Goal: Information Seeking & Learning: Learn about a topic

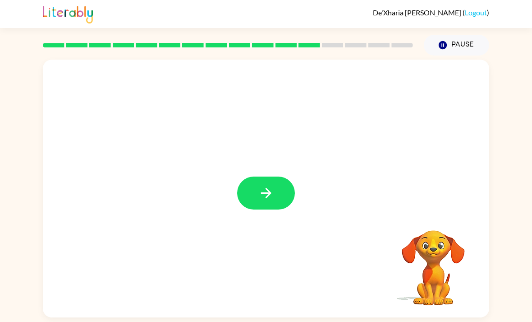
click at [264, 209] on button "button" at bounding box center [266, 192] width 58 height 33
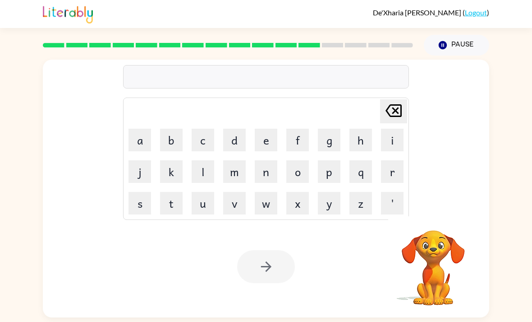
click at [308, 135] on button "f" at bounding box center [297, 140] width 23 height 23
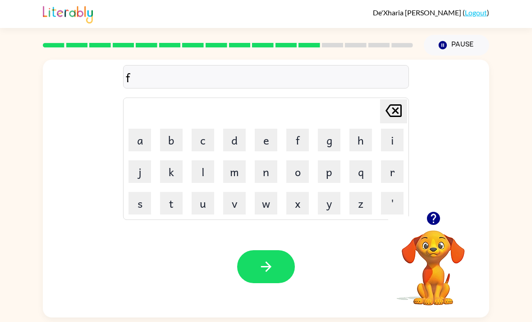
click at [396, 115] on icon "Delete Delete last character input" at bounding box center [394, 111] width 22 height 22
click at [436, 221] on icon "button" at bounding box center [433, 217] width 13 height 13
click at [327, 151] on button "g" at bounding box center [329, 140] width 23 height 23
click at [391, 174] on button "r" at bounding box center [392, 171] width 23 height 23
click at [441, 221] on icon "button" at bounding box center [434, 218] width 16 height 16
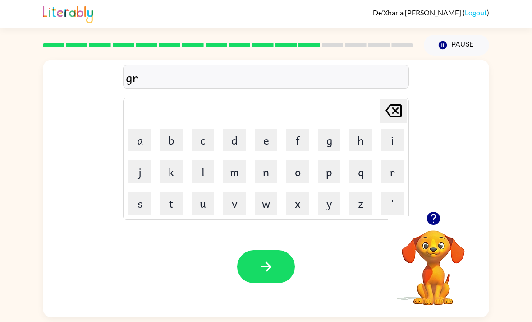
click at [271, 134] on button "e" at bounding box center [266, 140] width 23 height 23
click at [271, 173] on button "n" at bounding box center [266, 171] width 23 height 23
click at [206, 151] on button "c" at bounding box center [203, 140] width 23 height 23
click at [363, 144] on button "h" at bounding box center [360, 140] width 23 height 23
click at [275, 273] on button "button" at bounding box center [266, 266] width 58 height 33
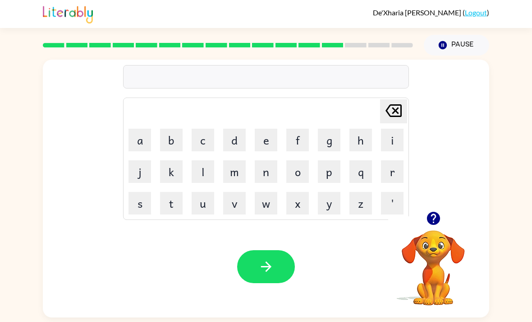
click at [441, 216] on icon "button" at bounding box center [434, 218] width 16 height 16
click at [441, 216] on div "Delete Delete last character input a b c d e f g h i j k l m n o p q r s t u v …" at bounding box center [266, 188] width 446 height 257
click at [142, 210] on button "s" at bounding box center [140, 203] width 23 height 23
click at [176, 199] on button "t" at bounding box center [171, 203] width 23 height 23
click at [441, 219] on icon "button" at bounding box center [434, 218] width 16 height 16
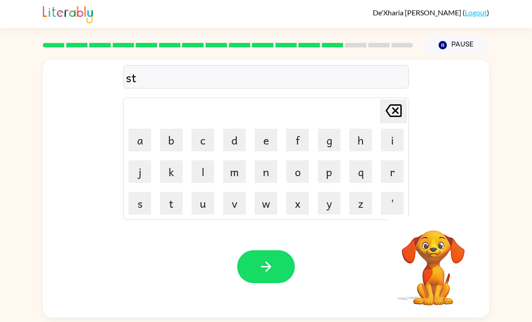
click at [137, 144] on button "a" at bounding box center [140, 140] width 23 height 23
click at [391, 182] on button "r" at bounding box center [392, 171] width 23 height 23
click at [144, 208] on button "s" at bounding box center [140, 203] width 23 height 23
click at [394, 117] on icon at bounding box center [394, 110] width 16 height 13
click at [437, 217] on icon "button" at bounding box center [433, 217] width 13 height 13
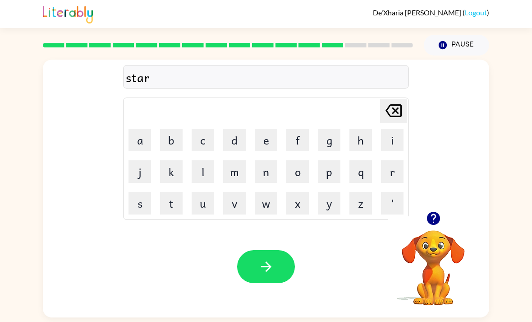
click at [141, 205] on button "s" at bounding box center [140, 203] width 23 height 23
click at [362, 139] on button "h" at bounding box center [360, 140] width 23 height 23
click at [275, 271] on button "button" at bounding box center [266, 266] width 58 height 33
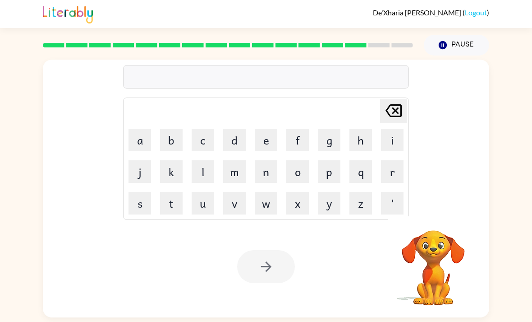
click at [330, 177] on button "p" at bounding box center [329, 171] width 23 height 23
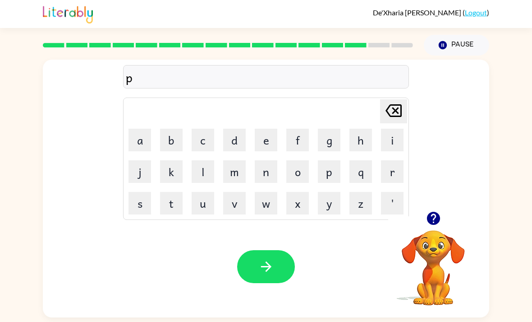
click at [199, 177] on button "l" at bounding box center [203, 171] width 23 height 23
click at [142, 142] on button "a" at bounding box center [140, 140] width 23 height 23
click at [139, 206] on button "s" at bounding box center [140, 203] width 23 height 23
click at [332, 172] on button "p" at bounding box center [329, 171] width 23 height 23
click at [430, 230] on button "button" at bounding box center [433, 218] width 23 height 23
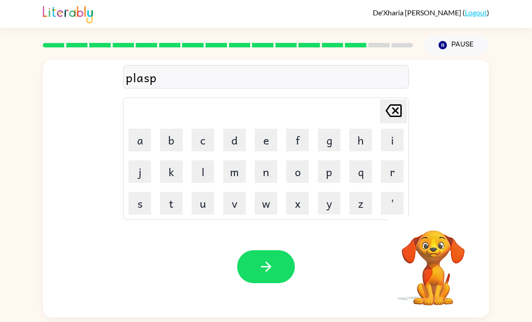
click at [271, 272] on icon "button" at bounding box center [266, 266] width 16 height 16
click at [426, 207] on div "Delete Delete last character input a b c d e f g h i j k l m n o p q r s t u v …" at bounding box center [266, 136] width 446 height 152
click at [431, 225] on icon "button" at bounding box center [433, 217] width 13 height 13
click at [172, 212] on button "t" at bounding box center [171, 203] width 23 height 23
click at [363, 144] on button "h" at bounding box center [360, 140] width 23 height 23
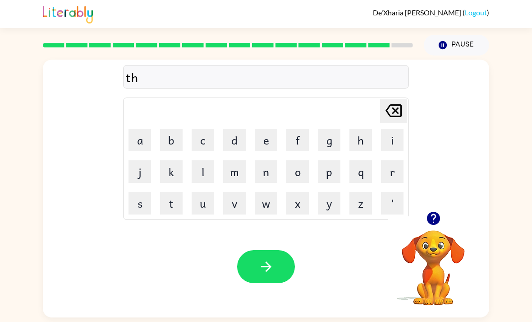
click at [201, 199] on button "u" at bounding box center [203, 203] width 23 height 23
click at [267, 177] on button "n" at bounding box center [266, 171] width 23 height 23
click at [396, 120] on icon "Delete Delete last character input" at bounding box center [394, 111] width 22 height 22
click at [239, 170] on button "m" at bounding box center [234, 171] width 23 height 23
click at [335, 176] on button "p" at bounding box center [329, 171] width 23 height 23
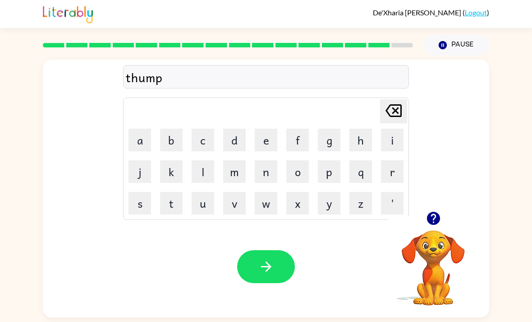
click at [269, 280] on button "button" at bounding box center [266, 266] width 58 height 33
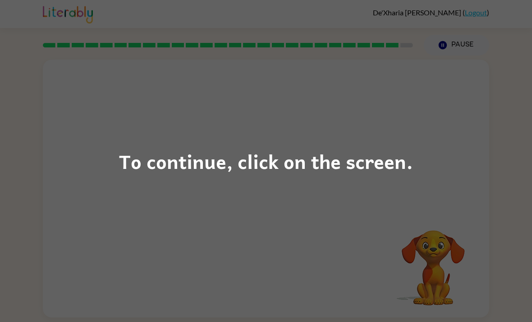
click at [329, 176] on div "To continue, click on the screen." at bounding box center [266, 161] width 294 height 31
click at [465, 131] on div "To continue, click on the screen." at bounding box center [266, 161] width 532 height 322
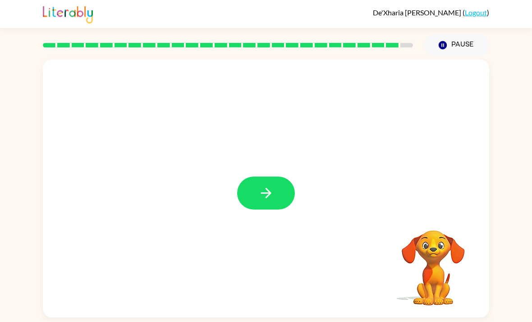
click at [252, 193] on button "button" at bounding box center [266, 192] width 58 height 33
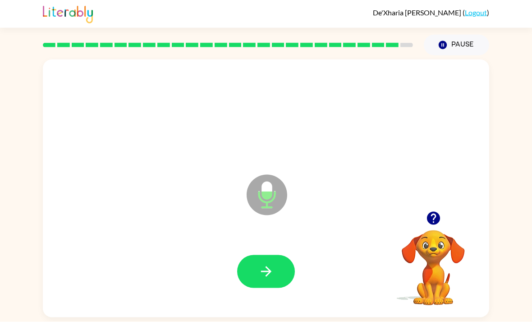
scroll to position [4, 0]
click at [267, 276] on icon "button" at bounding box center [266, 271] width 16 height 16
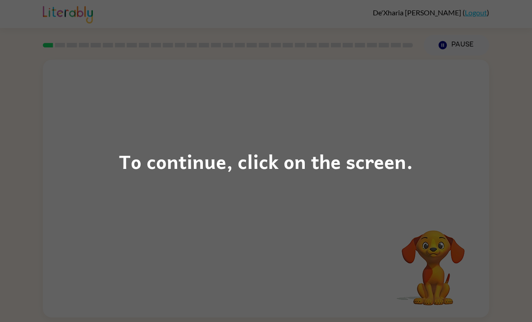
click at [314, 173] on div "To continue, click on the screen." at bounding box center [266, 161] width 294 height 31
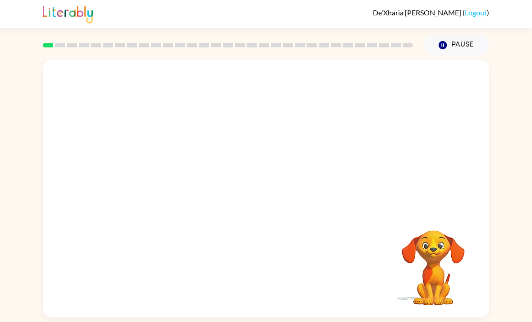
click at [154, 173] on video "Your browser must support playing .mp4 files to use Literably. Please try using…" at bounding box center [266, 136] width 446 height 152
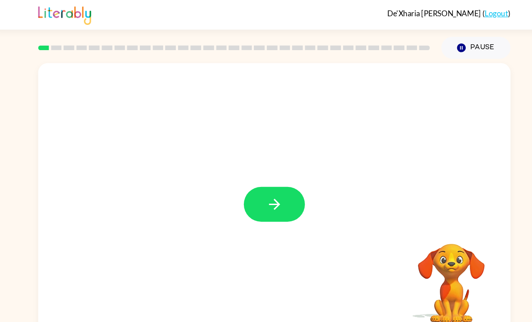
click at [258, 199] on icon "button" at bounding box center [266, 193] width 16 height 16
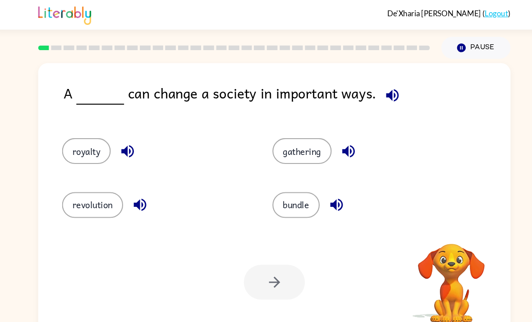
click at [370, 87] on icon "button" at bounding box center [378, 90] width 16 height 16
click at [289, 141] on button "gathering" at bounding box center [292, 142] width 56 height 24
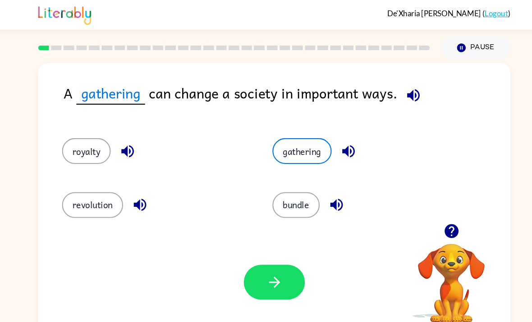
click at [276, 204] on button "bundle" at bounding box center [286, 193] width 45 height 24
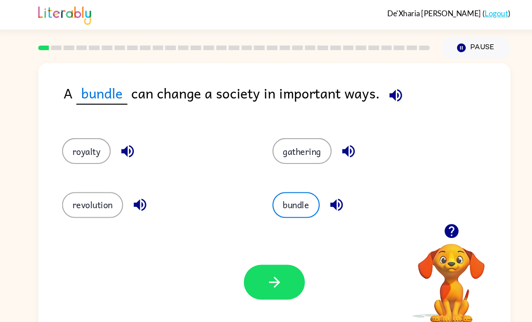
click at [89, 203] on button "revolution" at bounding box center [94, 193] width 58 height 24
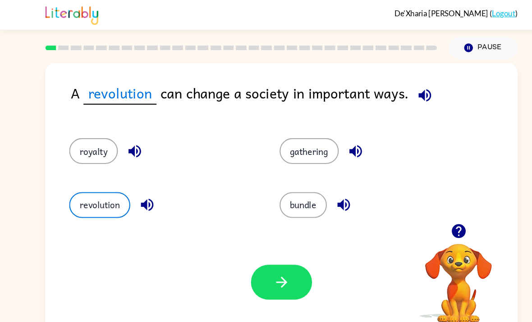
click at [266, 273] on icon "button" at bounding box center [266, 266] width 16 height 16
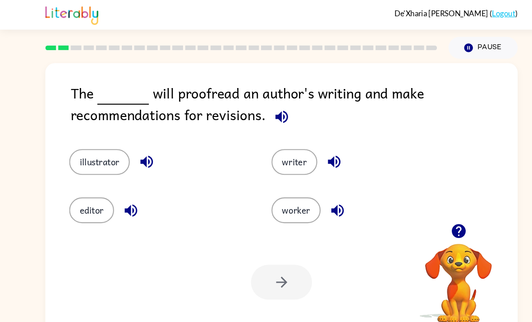
click at [85, 210] on button "editor" at bounding box center [86, 198] width 42 height 24
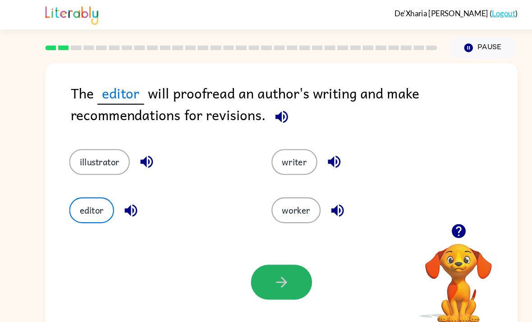
click at [245, 271] on button "button" at bounding box center [266, 266] width 58 height 33
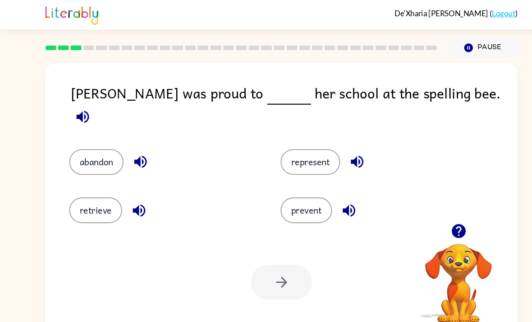
click at [296, 146] on button "represent" at bounding box center [293, 153] width 56 height 24
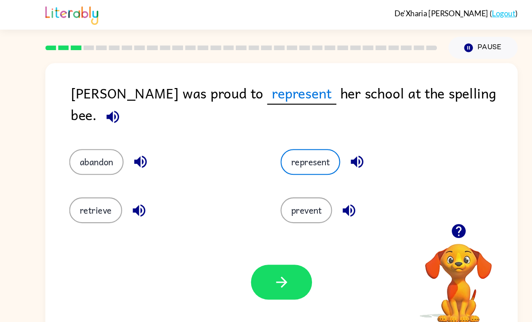
click at [274, 281] on button "button" at bounding box center [266, 266] width 58 height 33
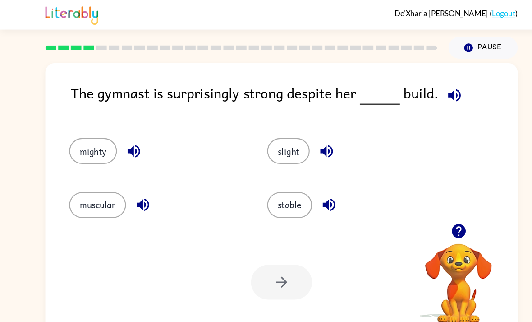
click at [284, 147] on button "slight" at bounding box center [273, 142] width 40 height 24
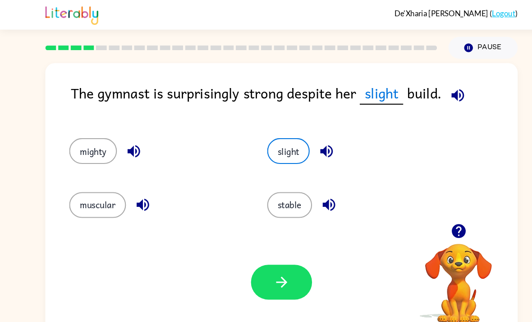
click at [76, 200] on button "muscular" at bounding box center [92, 193] width 54 height 24
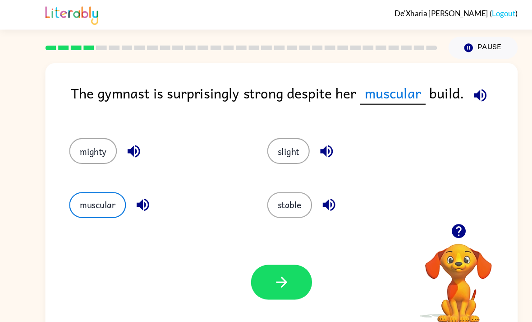
click at [246, 266] on button "button" at bounding box center [266, 266] width 58 height 33
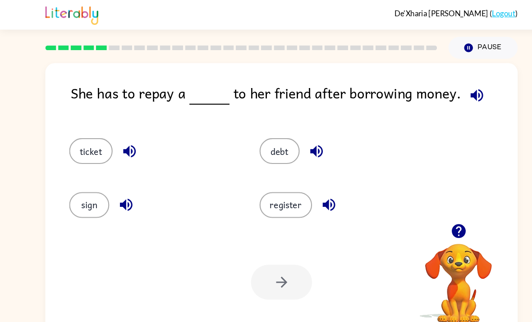
click at [267, 147] on button "debt" at bounding box center [264, 142] width 38 height 24
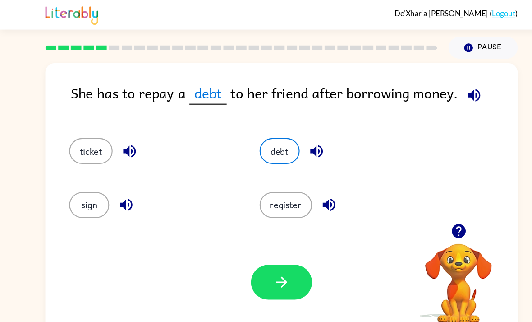
click at [261, 274] on icon "button" at bounding box center [266, 266] width 16 height 16
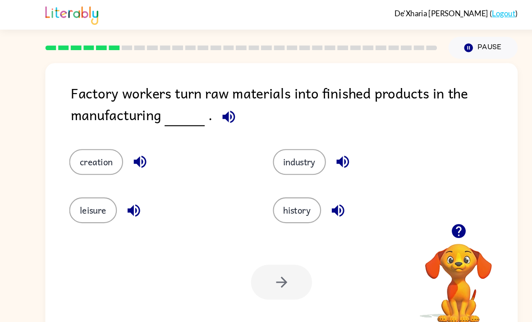
click at [80, 209] on button "leisure" at bounding box center [87, 198] width 45 height 24
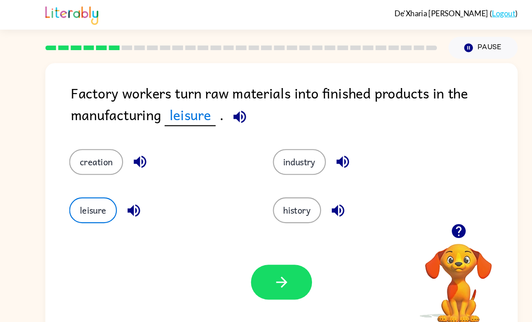
click at [285, 158] on button "industry" at bounding box center [283, 153] width 50 height 24
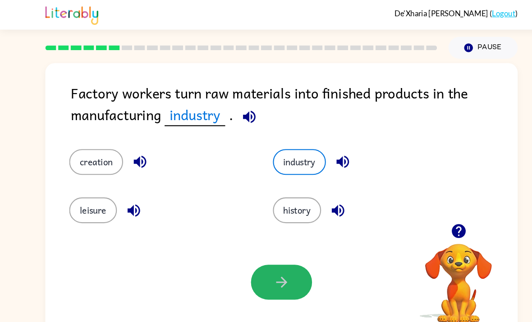
click at [242, 272] on button "button" at bounding box center [266, 266] width 58 height 33
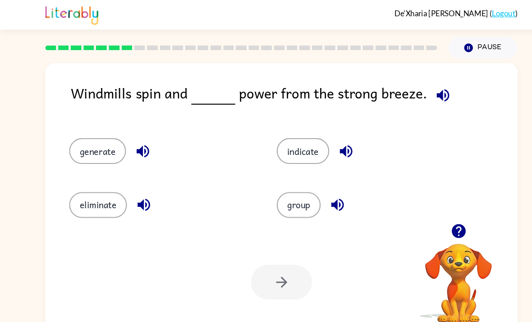
click at [270, 262] on div at bounding box center [266, 266] width 58 height 33
click at [297, 144] on button "indicate" at bounding box center [287, 142] width 50 height 24
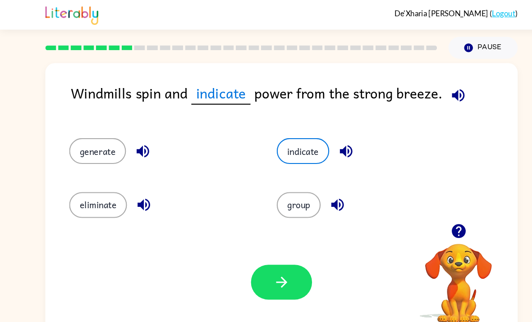
click at [94, 206] on button "eliminate" at bounding box center [92, 193] width 55 height 24
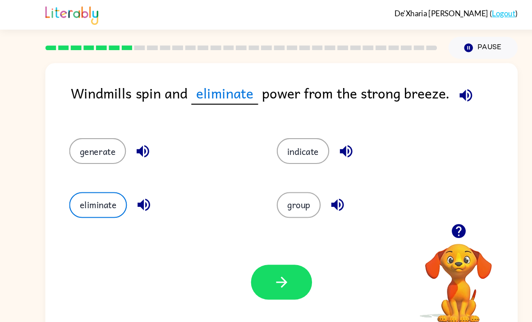
click at [300, 146] on button "indicate" at bounding box center [287, 142] width 50 height 24
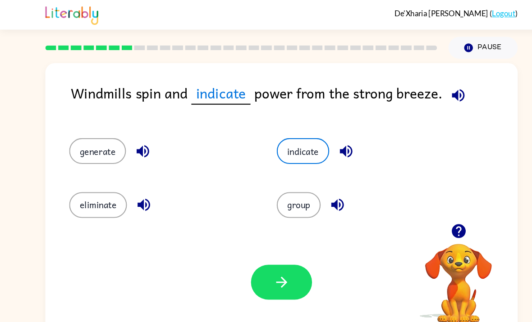
click at [273, 274] on icon "button" at bounding box center [266, 266] width 16 height 16
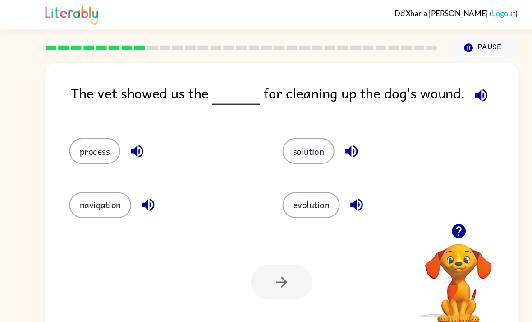
click at [78, 149] on button "process" at bounding box center [89, 142] width 48 height 24
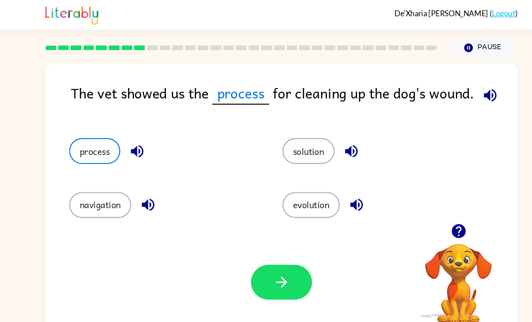
click at [268, 271] on icon "button" at bounding box center [266, 266] width 10 height 10
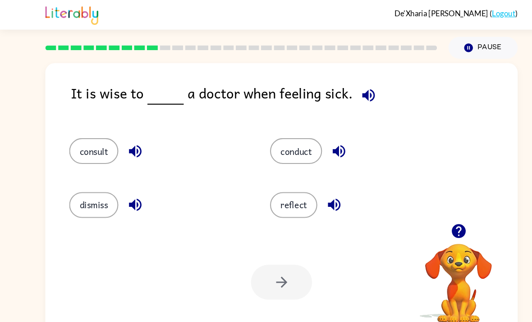
click at [275, 149] on button "conduct" at bounding box center [279, 142] width 49 height 24
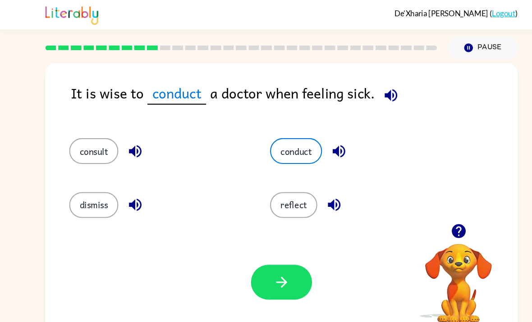
click at [77, 142] on button "consult" at bounding box center [88, 142] width 46 height 24
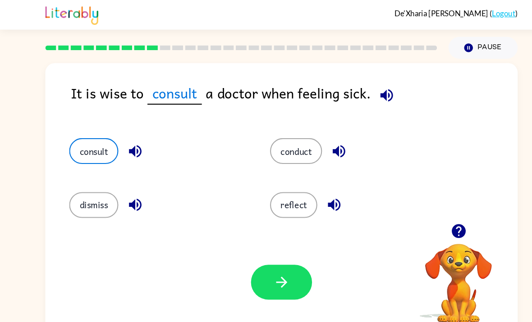
click at [297, 152] on button "conduct" at bounding box center [279, 142] width 49 height 24
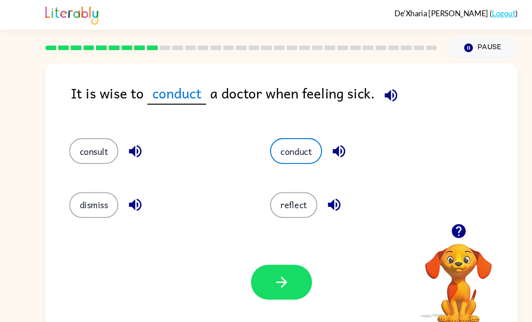
click at [264, 274] on icon "button" at bounding box center [266, 266] width 16 height 16
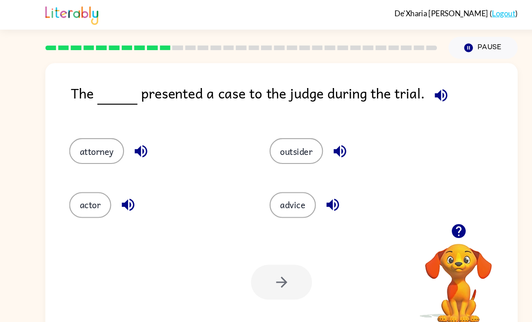
click at [84, 203] on button "actor" at bounding box center [85, 193] width 40 height 24
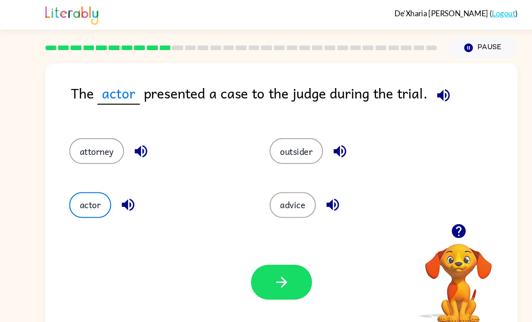
click at [253, 262] on button "button" at bounding box center [266, 266] width 58 height 33
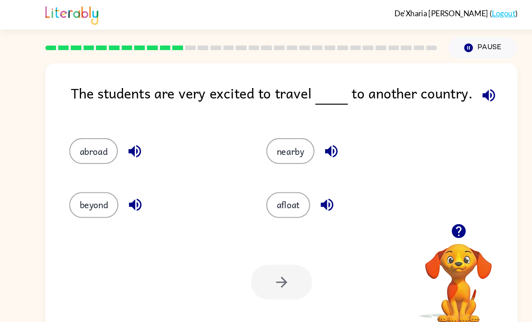
click at [96, 155] on button "abroad" at bounding box center [88, 142] width 46 height 24
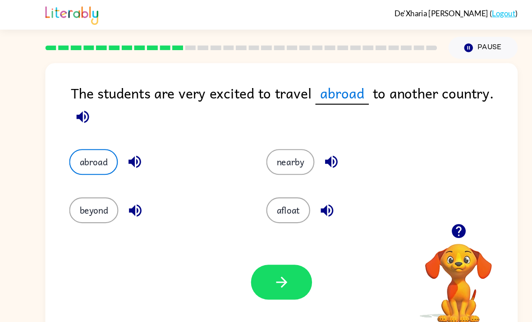
click at [289, 258] on button "button" at bounding box center [266, 266] width 58 height 33
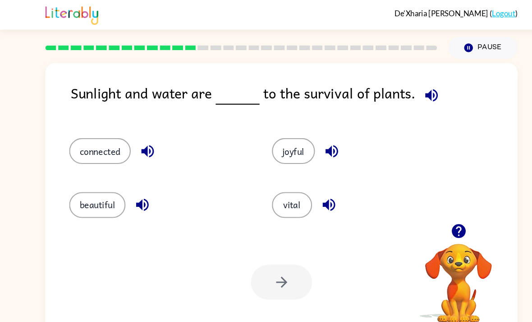
click at [85, 143] on button "connected" at bounding box center [94, 142] width 58 height 24
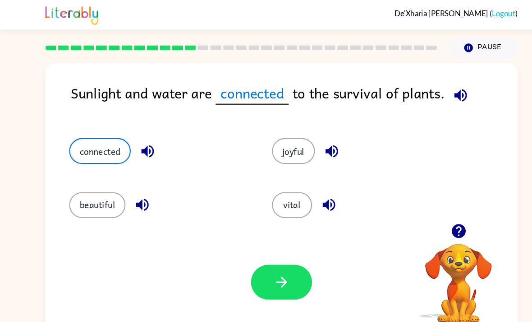
click at [271, 199] on button "vital" at bounding box center [276, 193] width 38 height 24
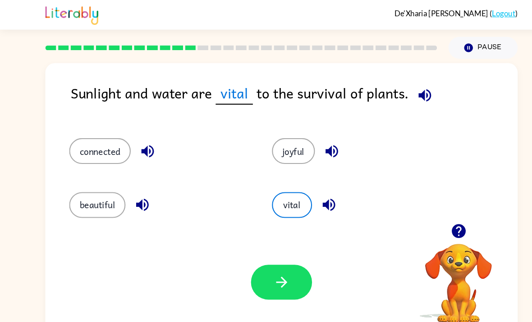
click at [72, 203] on button "beautiful" at bounding box center [91, 193] width 53 height 24
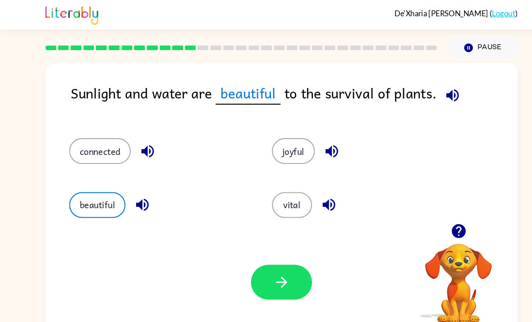
click at [272, 185] on button "vital" at bounding box center [276, 193] width 38 height 24
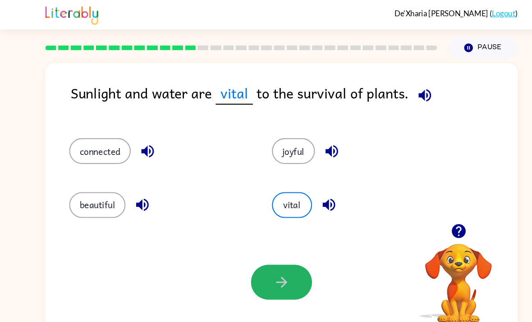
click at [263, 271] on icon "button" at bounding box center [266, 266] width 10 height 10
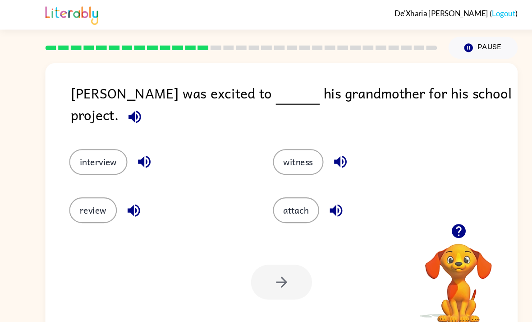
click at [97, 149] on button "interview" at bounding box center [92, 153] width 55 height 24
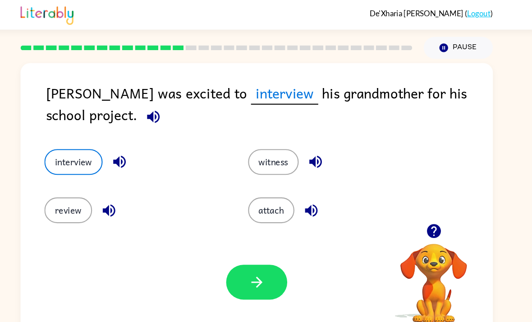
click at [270, 264] on button "button" at bounding box center [266, 266] width 58 height 33
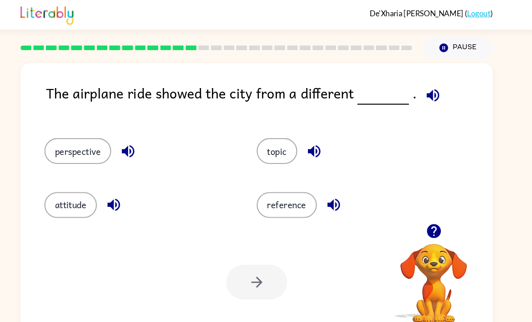
click at [98, 139] on button "perspective" at bounding box center [96, 142] width 63 height 24
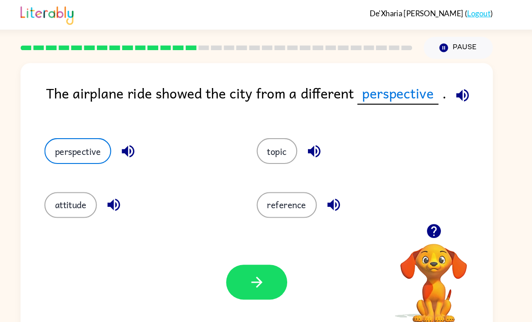
click at [237, 275] on button "button" at bounding box center [266, 266] width 58 height 33
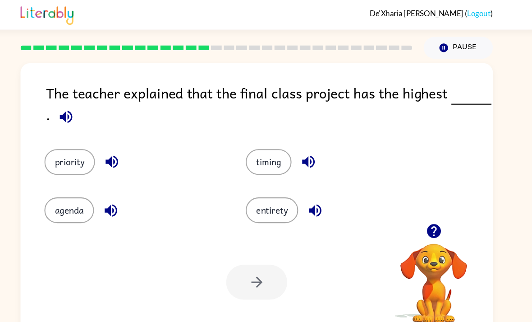
click at [261, 154] on button "timing" at bounding box center [277, 153] width 43 height 24
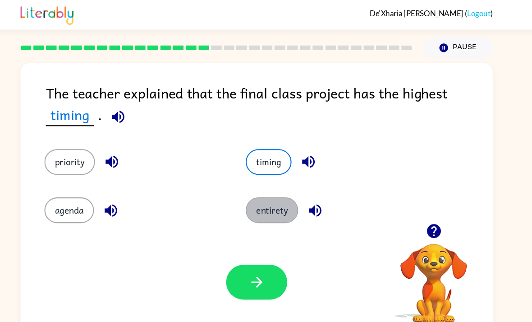
click at [256, 202] on button "entirety" at bounding box center [281, 198] width 50 height 24
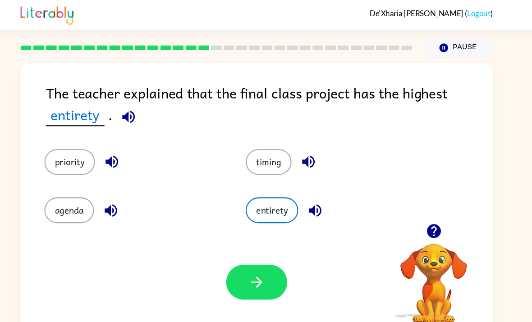
click at [237, 274] on button "button" at bounding box center [266, 266] width 58 height 33
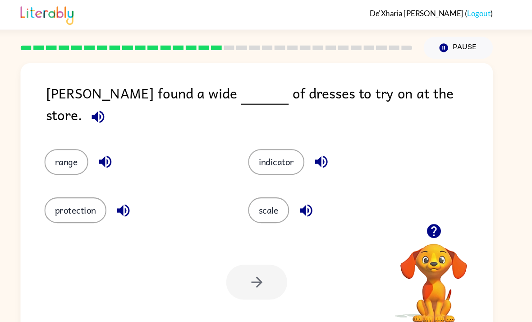
click at [65, 153] on button "range" at bounding box center [85, 153] width 41 height 24
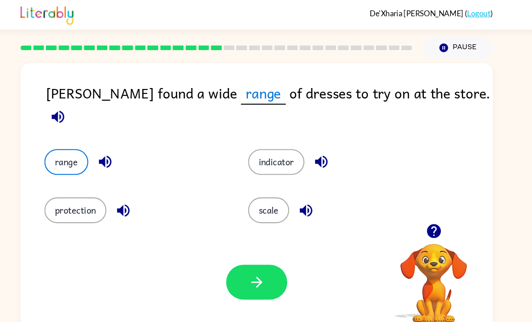
click at [237, 260] on button "button" at bounding box center [266, 266] width 58 height 33
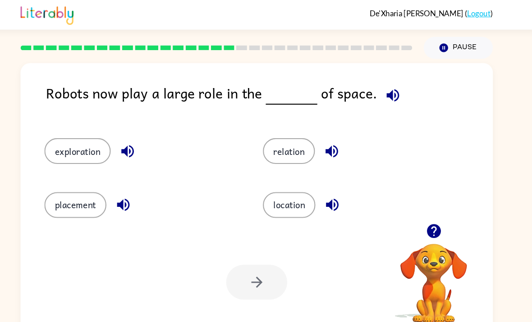
click at [65, 196] on button "placement" at bounding box center [94, 193] width 59 height 24
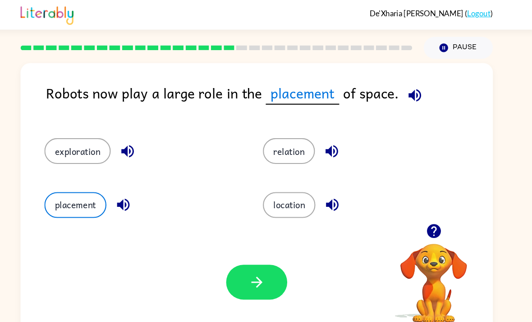
click at [237, 272] on button "button" at bounding box center [266, 266] width 58 height 33
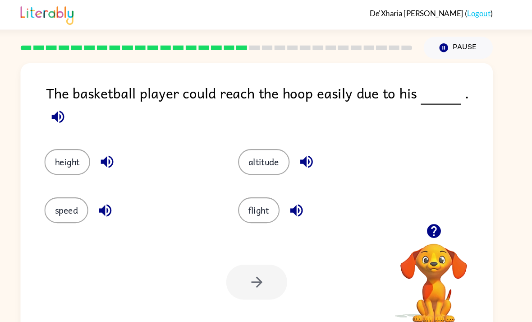
scroll to position [6, 0]
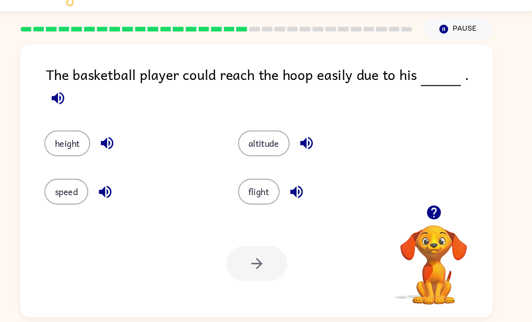
click at [65, 141] on button "height" at bounding box center [86, 153] width 43 height 24
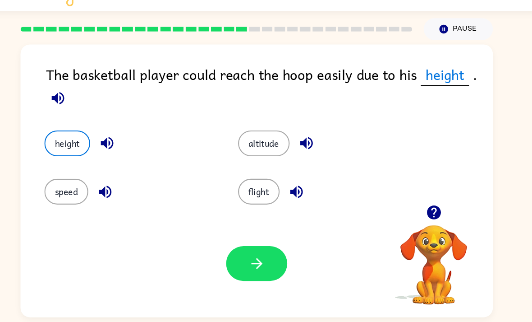
click at [237, 250] on button "button" at bounding box center [266, 266] width 58 height 33
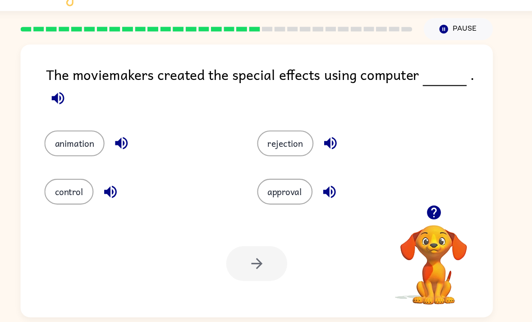
click at [80, 141] on button "animation" at bounding box center [93, 153] width 57 height 24
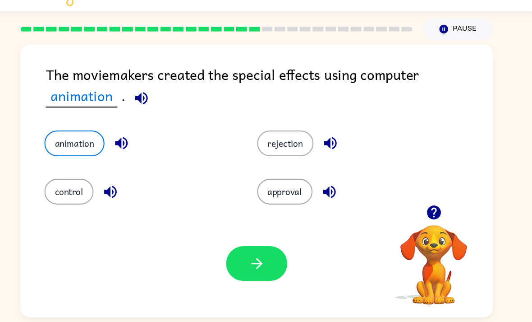
click at [48, 178] on div "control" at bounding box center [148, 192] width 201 height 46
click at [69, 186] on button "control" at bounding box center [88, 198] width 46 height 24
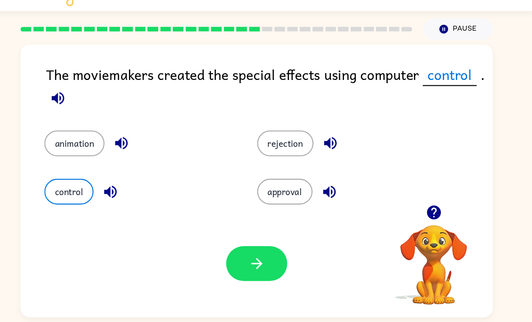
click at [237, 250] on button "button" at bounding box center [266, 266] width 58 height 33
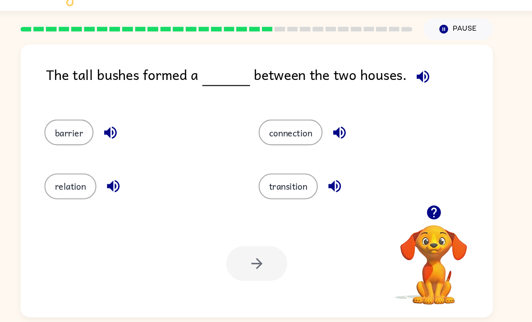
click at [285, 130] on button "connection" at bounding box center [298, 142] width 60 height 24
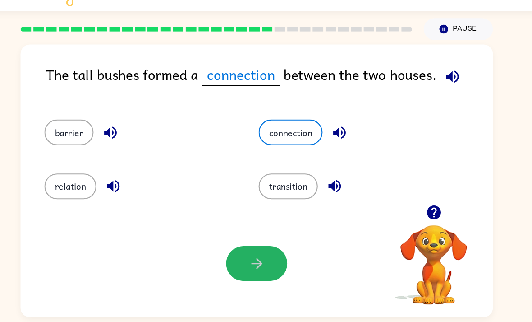
click at [258, 258] on icon "button" at bounding box center [266, 266] width 16 height 16
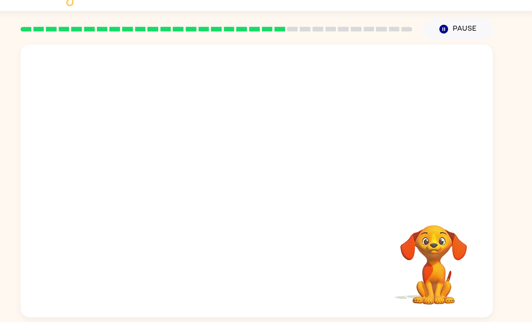
click at [424, 35] on button "Pause Pause" at bounding box center [456, 45] width 65 height 21
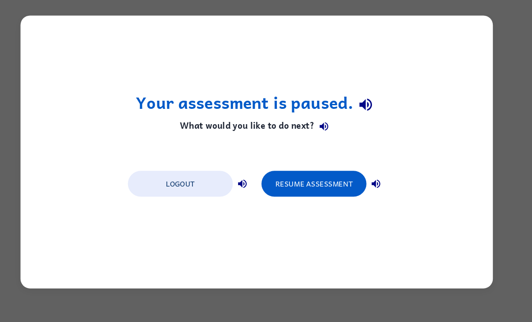
scroll to position [0, 0]
click at [282, 182] on button "Resume Assessment" at bounding box center [320, 191] width 99 height 24
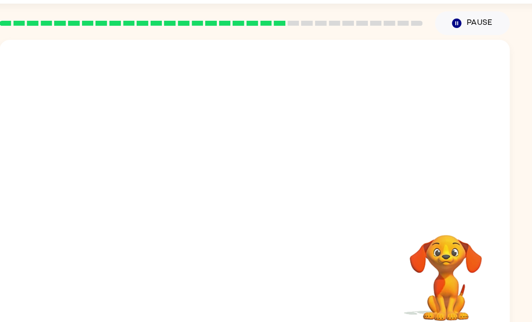
click at [276, 115] on video "Your browser must support playing .mp4 files to use Literably. Please try using…" at bounding box center [266, 136] width 446 height 152
click at [138, 156] on video "Your browser must support playing .mp4 files to use Literably. Please try using…" at bounding box center [266, 136] width 446 height 152
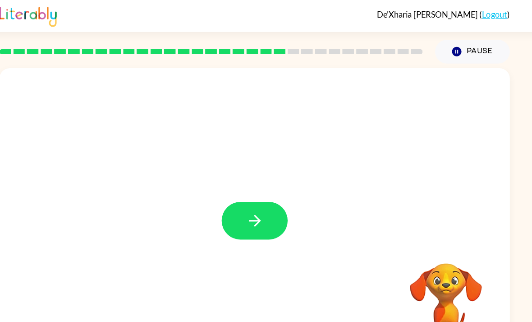
click at [258, 196] on icon "button" at bounding box center [266, 193] width 16 height 16
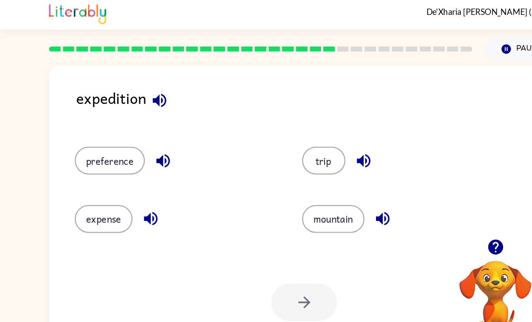
click at [84, 132] on button "preference" at bounding box center [95, 142] width 61 height 24
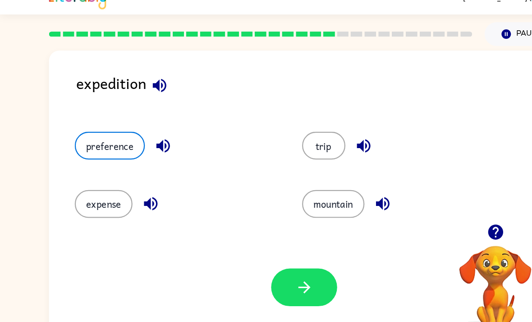
scroll to position [5, 0]
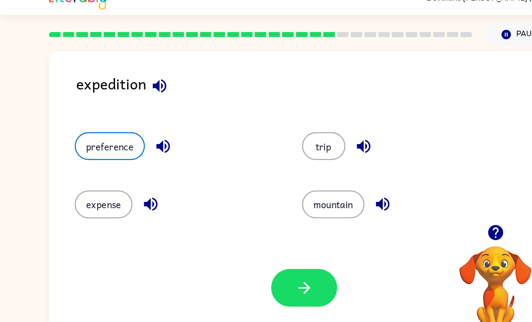
click at [246, 252] on button "button" at bounding box center [266, 266] width 58 height 33
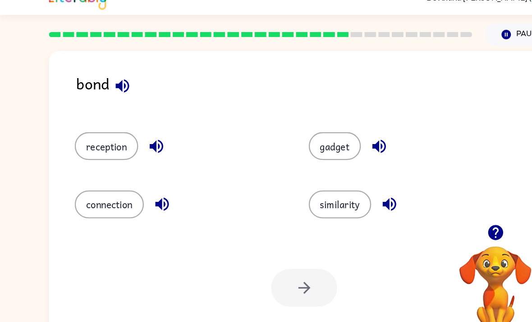
click at [98, 181] on button "connection" at bounding box center [95, 193] width 60 height 24
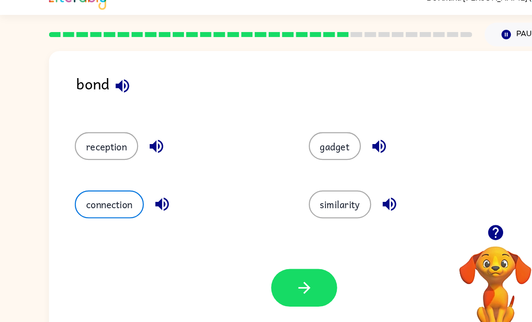
click at [261, 276] on div "Your browser must support playing .mp4 files to use Literably. Please try using…" at bounding box center [266, 266] width 446 height 101
click at [258, 258] on icon "button" at bounding box center [266, 266] width 16 height 16
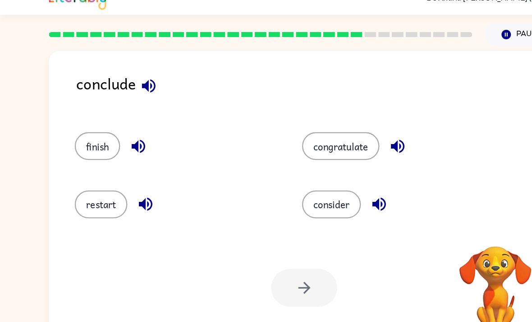
click at [90, 130] on button "finish" at bounding box center [85, 142] width 40 height 24
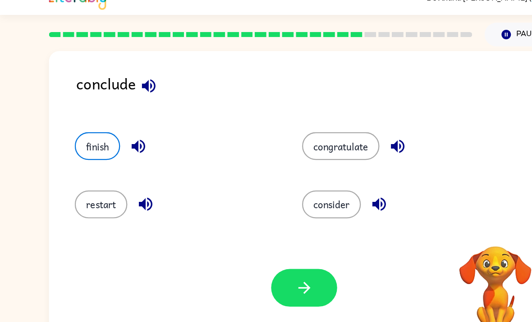
click at [289, 185] on button "consider" at bounding box center [289, 193] width 51 height 24
click at [275, 250] on button "button" at bounding box center [266, 266] width 58 height 33
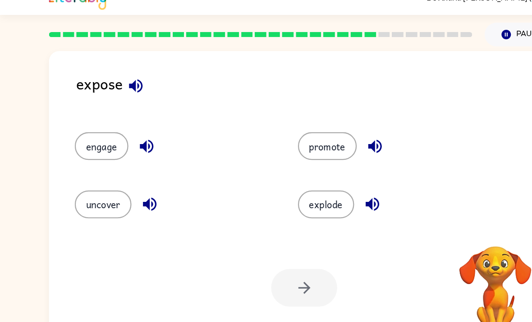
click at [296, 188] on button "explode" at bounding box center [285, 193] width 49 height 24
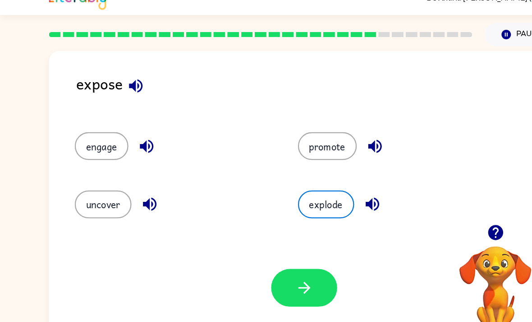
click at [93, 183] on button "uncover" at bounding box center [90, 193] width 50 height 24
click at [254, 256] on button "button" at bounding box center [266, 266] width 58 height 33
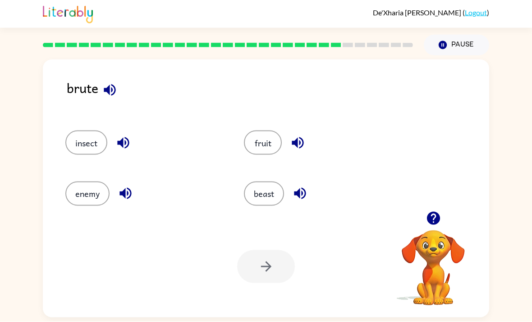
scroll to position [0, 0]
click at [102, 91] on icon "button" at bounding box center [110, 90] width 16 height 16
click at [89, 202] on button "enemy" at bounding box center [87, 193] width 44 height 24
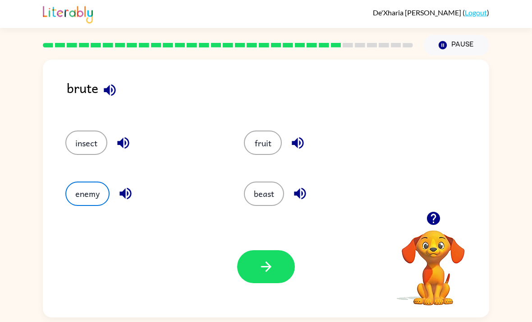
click at [257, 206] on button "beast" at bounding box center [264, 193] width 40 height 24
click at [265, 264] on icon "button" at bounding box center [266, 266] width 16 height 16
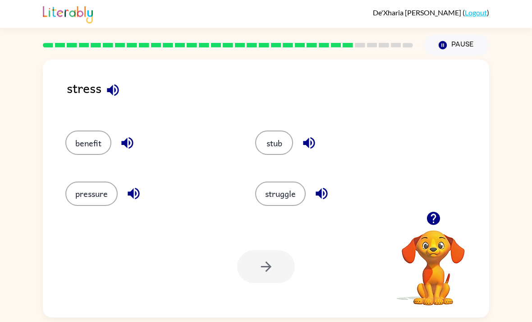
click at [280, 193] on button "struggle" at bounding box center [280, 193] width 51 height 24
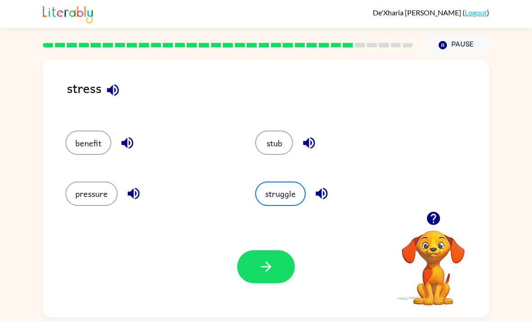
click at [267, 282] on button "button" at bounding box center [266, 266] width 58 height 33
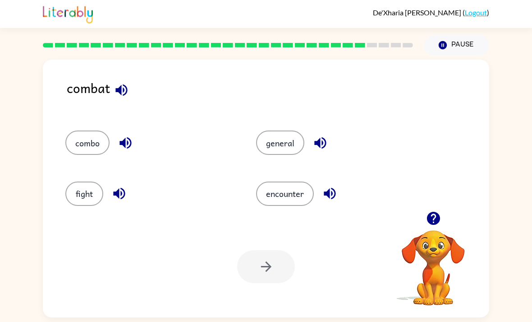
click at [90, 198] on button "fight" at bounding box center [84, 193] width 38 height 24
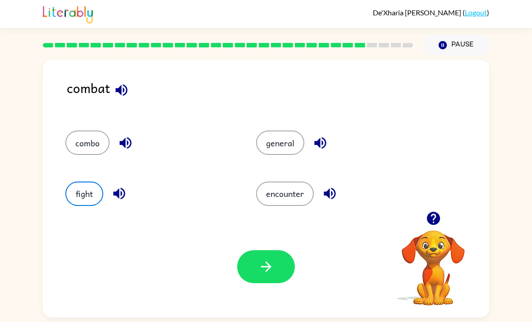
click at [90, 140] on button "combo" at bounding box center [87, 142] width 44 height 24
click at [89, 197] on button "fight" at bounding box center [84, 193] width 38 height 24
click at [269, 264] on icon "button" at bounding box center [266, 266] width 16 height 16
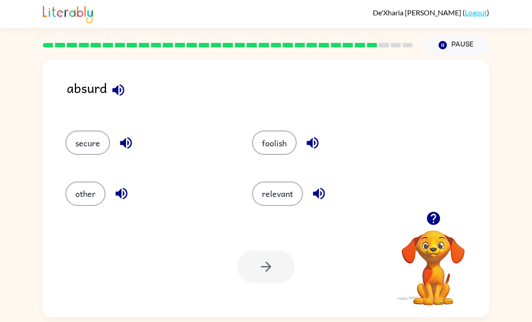
click at [281, 135] on button "foolish" at bounding box center [274, 142] width 45 height 24
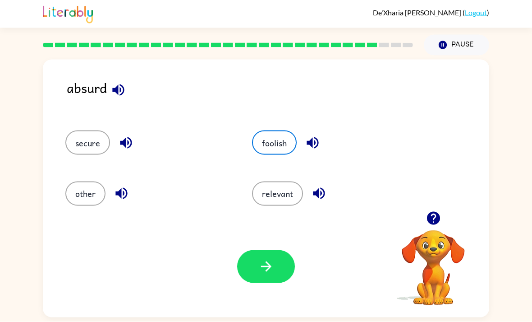
scroll to position [1, 0]
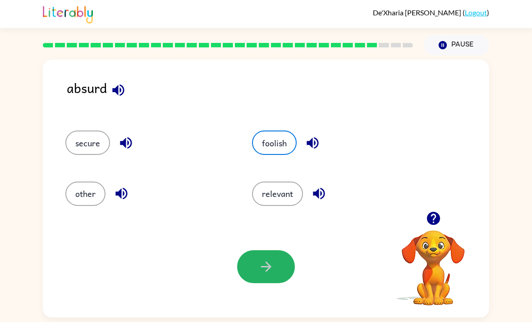
click at [250, 273] on button "button" at bounding box center [266, 266] width 58 height 33
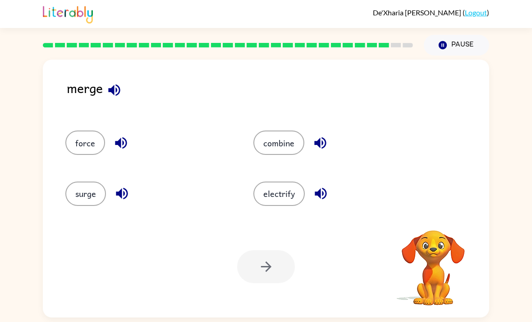
click at [93, 138] on button "force" at bounding box center [85, 142] width 40 height 24
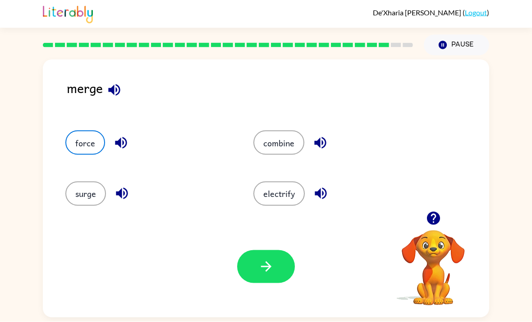
scroll to position [18, 0]
click at [271, 137] on button "combine" at bounding box center [278, 142] width 51 height 24
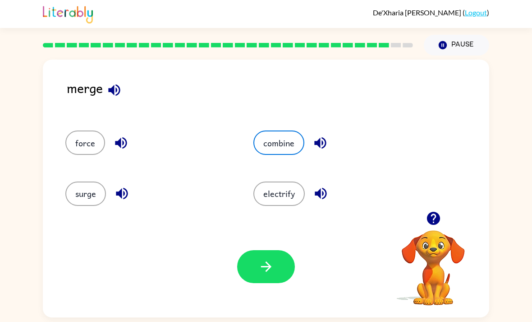
click at [284, 130] on button "combine" at bounding box center [278, 142] width 51 height 24
click at [285, 130] on button "combine" at bounding box center [278, 142] width 51 height 24
click at [285, 136] on button "combine" at bounding box center [278, 142] width 51 height 24
click at [285, 135] on button "combine" at bounding box center [278, 142] width 51 height 24
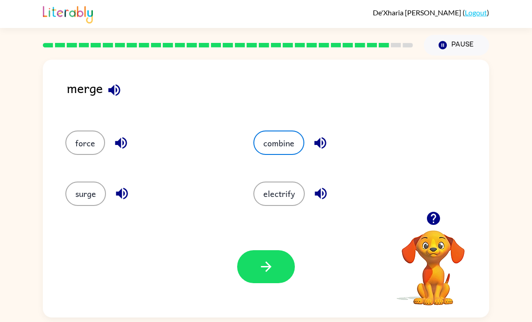
scroll to position [0, 0]
click at [274, 274] on icon "button" at bounding box center [266, 266] width 16 height 16
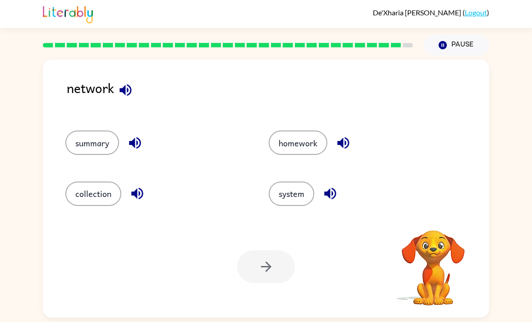
click at [320, 143] on button "homework" at bounding box center [298, 142] width 59 height 24
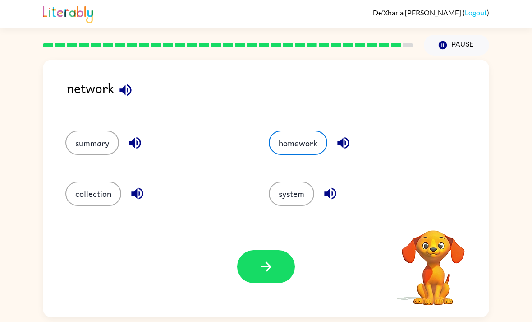
click at [307, 202] on button "system" at bounding box center [292, 193] width 46 height 24
click at [273, 265] on icon "button" at bounding box center [266, 266] width 16 height 16
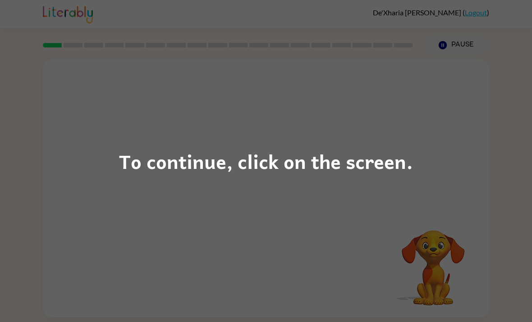
click at [444, 55] on div "To continue, click on the screen." at bounding box center [266, 161] width 532 height 322
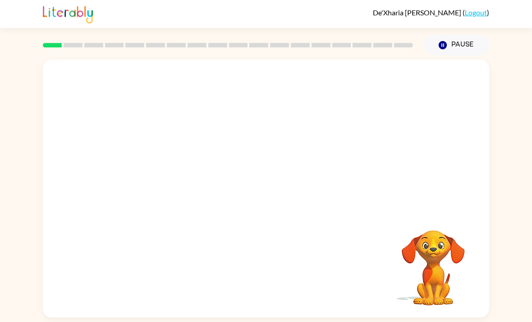
click at [446, 41] on icon "Pause" at bounding box center [443, 45] width 10 height 10
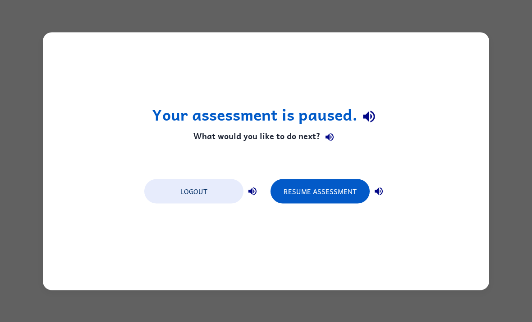
click at [341, 194] on button "Resume Assessment" at bounding box center [320, 191] width 99 height 24
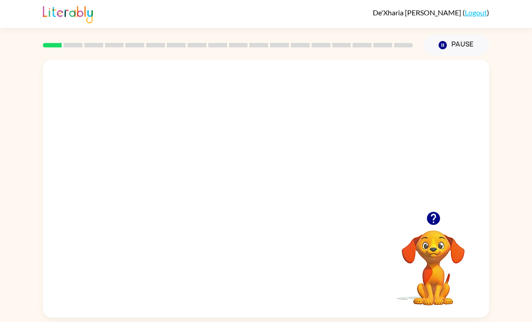
click at [454, 43] on button "Pause Pause" at bounding box center [456, 45] width 65 height 21
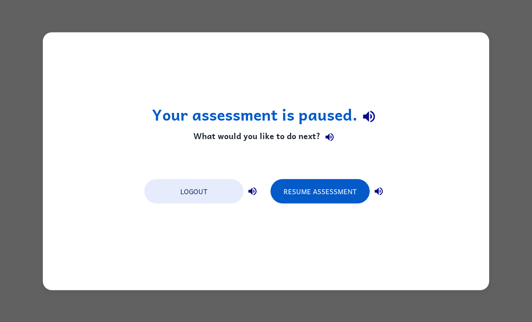
click at [487, 13] on div "Your assessment is paused. What would you like to do next? Logout Resume Assess…" at bounding box center [266, 161] width 532 height 322
click at [485, 37] on div "Your assessment is paused. What would you like to do next? Logout Resume Assess…" at bounding box center [266, 160] width 446 height 257
click at [324, 190] on button "Resume Assessment" at bounding box center [320, 191] width 99 height 24
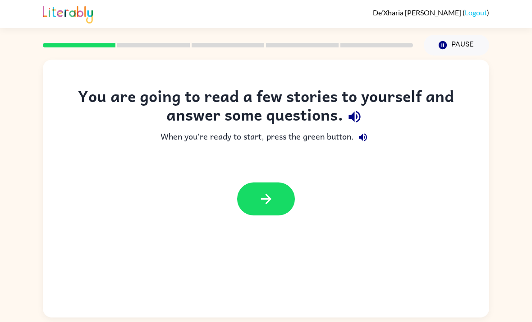
click at [258, 194] on icon "button" at bounding box center [266, 199] width 16 height 16
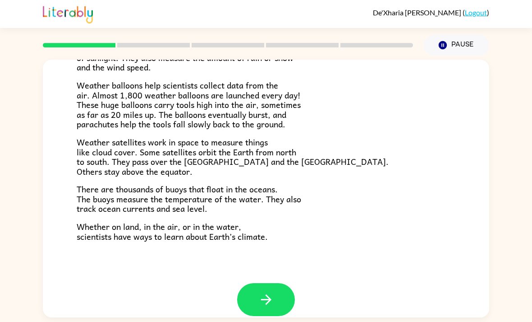
scroll to position [240, 0]
click at [279, 293] on button "button" at bounding box center [266, 299] width 58 height 33
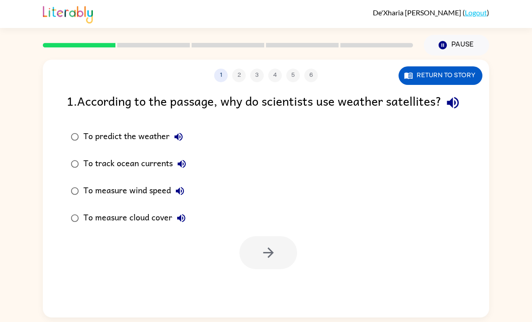
scroll to position [0, 0]
click at [281, 269] on button "button" at bounding box center [268, 252] width 58 height 33
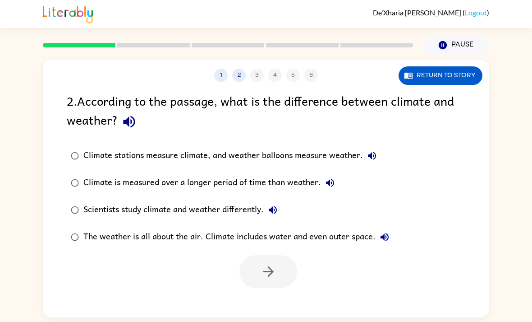
click at [469, 83] on button "Return to story" at bounding box center [441, 75] width 84 height 18
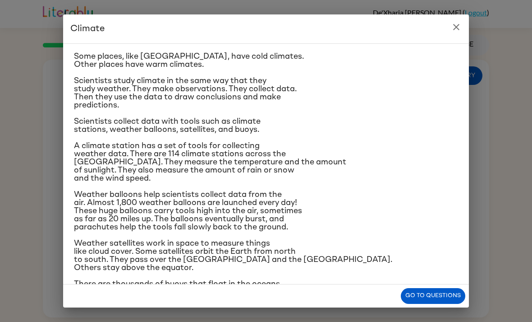
scroll to position [49, 0]
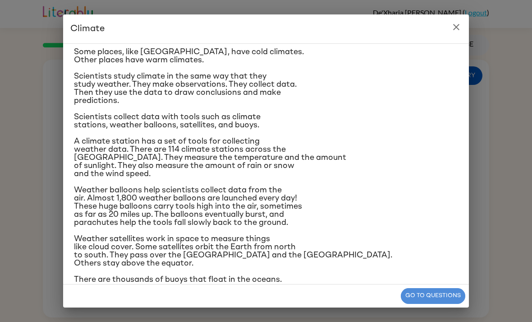
click at [432, 300] on button "Go to questions" at bounding box center [433, 296] width 64 height 16
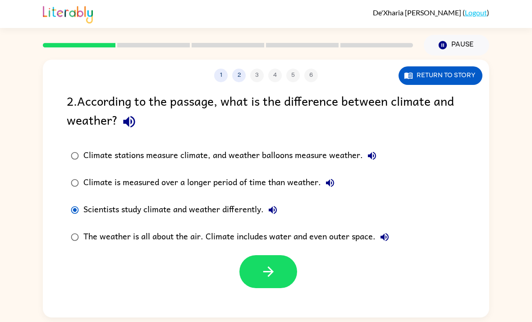
click at [280, 276] on button "button" at bounding box center [268, 271] width 58 height 33
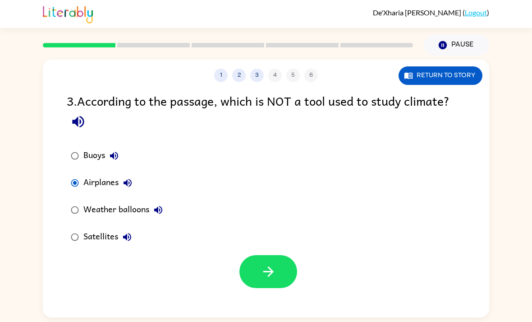
click at [278, 276] on button "button" at bounding box center [268, 271] width 58 height 33
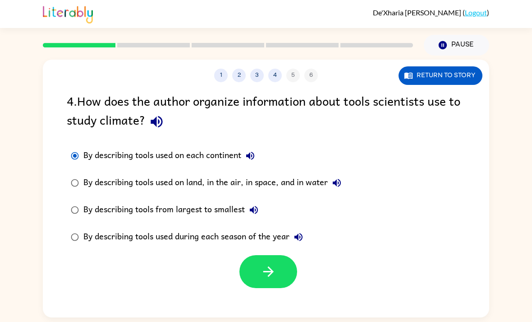
click at [270, 273] on icon "button" at bounding box center [269, 271] width 16 height 16
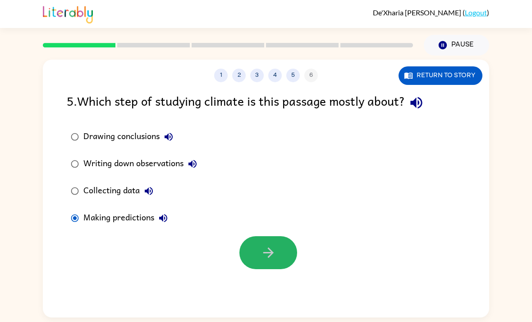
click at [253, 255] on button "button" at bounding box center [268, 252] width 58 height 33
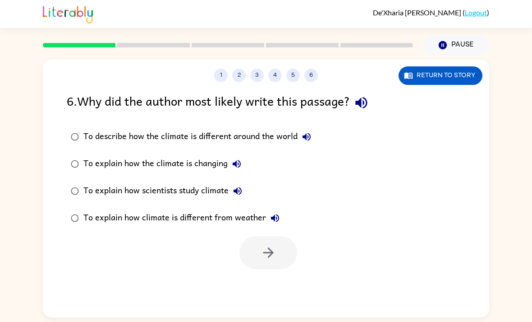
click at [444, 44] on icon "button" at bounding box center [443, 45] width 8 height 8
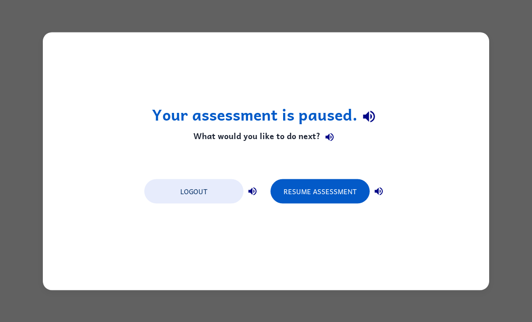
click at [343, 197] on button "Resume Assessment" at bounding box center [320, 191] width 99 height 24
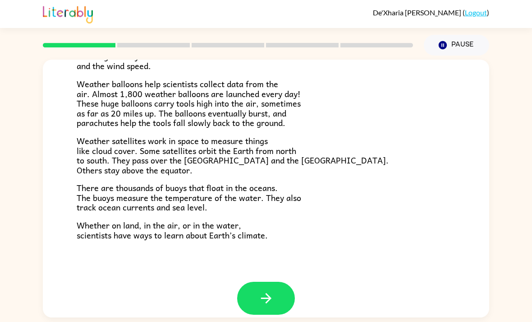
scroll to position [240, 0]
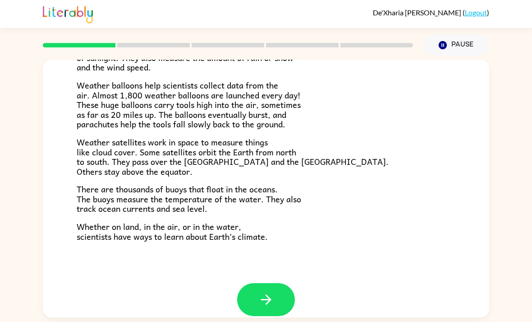
click at [278, 285] on button "button" at bounding box center [266, 299] width 58 height 33
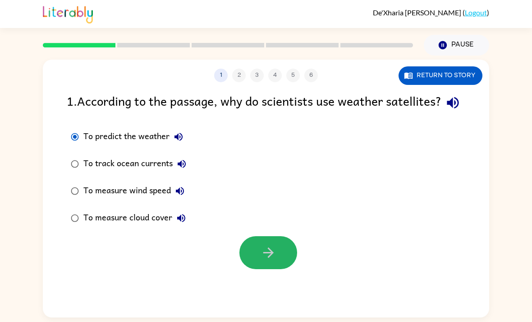
click at [275, 260] on icon "button" at bounding box center [269, 252] width 16 height 16
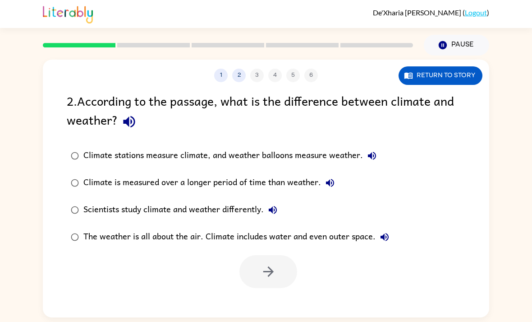
click at [68, 146] on label "Climate stations measure climate, and weather balloons measure weather." at bounding box center [230, 155] width 336 height 27
click at [267, 271] on icon "button" at bounding box center [269, 271] width 16 height 16
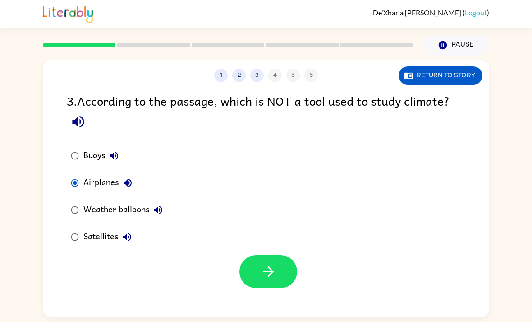
click at [275, 276] on icon "button" at bounding box center [269, 271] width 16 height 16
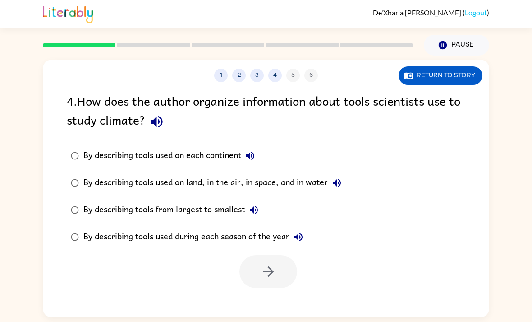
click at [3, 110] on div "1 2 3 4 5 6 Return to story 4 . How does the author organize information about …" at bounding box center [266, 186] width 532 height 262
click at [262, 271] on icon "button" at bounding box center [269, 271] width 16 height 16
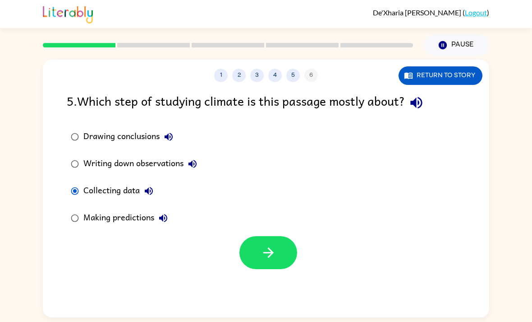
click at [273, 245] on icon "button" at bounding box center [269, 252] width 16 height 16
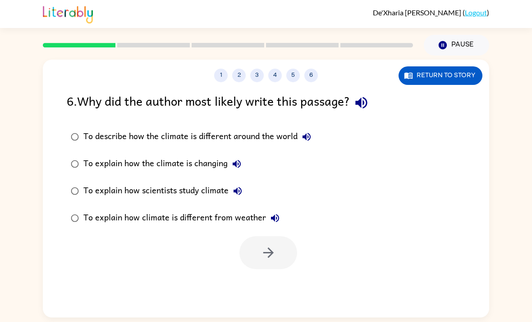
click at [469, 198] on div "To describe how the climate is different around the world To explain how the cl…" at bounding box center [278, 177] width 423 height 108
click at [396, 22] on div "De'Xharia Ward ( Logout )" at bounding box center [266, 14] width 446 height 28
click at [84, 153] on label "To explain how the climate is changing" at bounding box center [191, 163] width 258 height 27
click at [442, 38] on button "Pause Pause" at bounding box center [456, 45] width 65 height 21
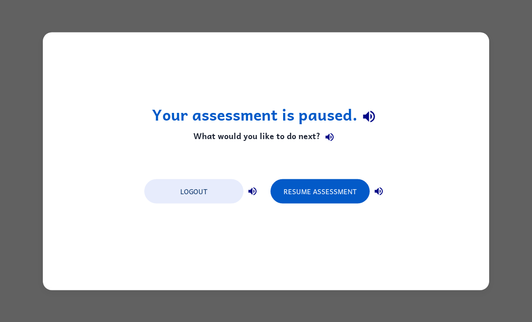
click at [310, 285] on div "Your assessment is paused. What would you like to do next? Logout Resume Assess…" at bounding box center [266, 160] width 446 height 257
click at [329, 190] on button "Resume Assessment" at bounding box center [320, 191] width 99 height 24
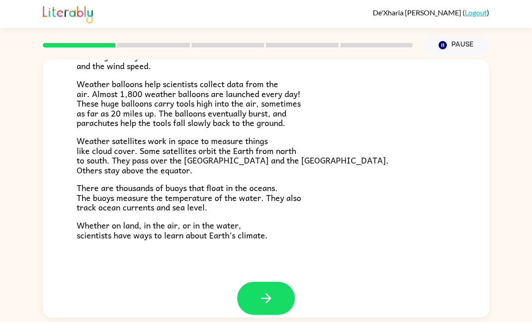
scroll to position [240, 0]
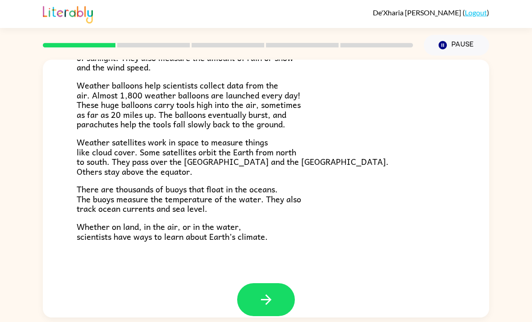
click at [266, 291] on icon "button" at bounding box center [266, 299] width 16 height 16
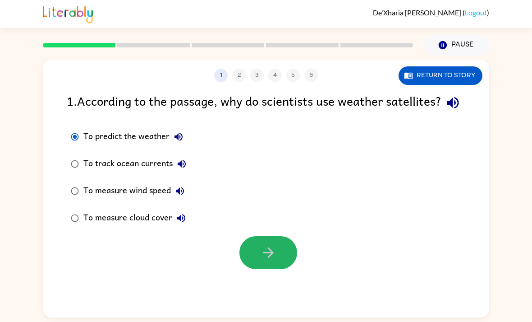
click at [282, 269] on button "button" at bounding box center [268, 252] width 58 height 33
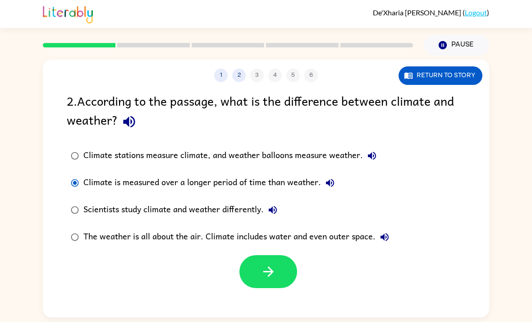
click at [271, 281] on button "button" at bounding box center [268, 271] width 58 height 33
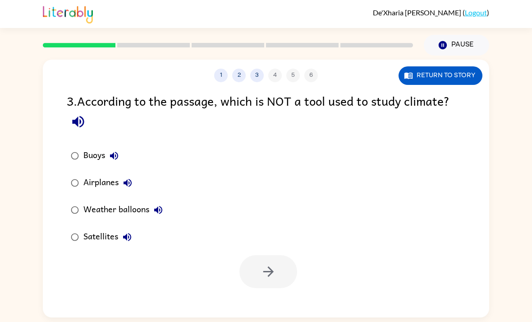
click at [67, 175] on label "Airplanes" at bounding box center [117, 182] width 110 height 27
click at [253, 276] on button "button" at bounding box center [268, 271] width 58 height 33
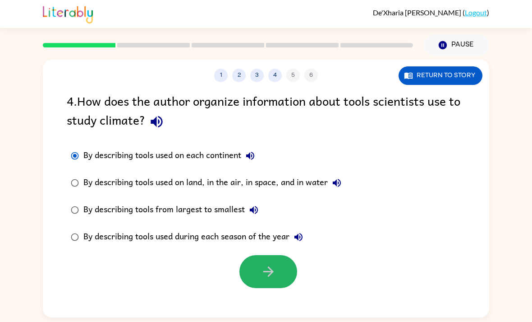
click at [277, 271] on button "button" at bounding box center [268, 271] width 58 height 33
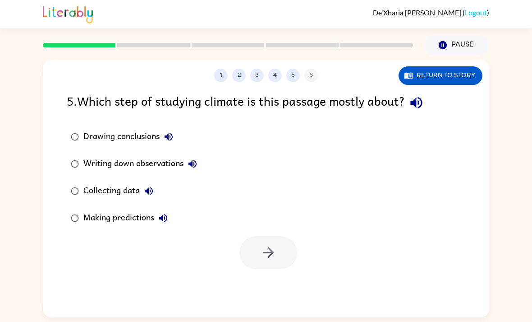
click at [83, 132] on label "Drawing conclusions" at bounding box center [134, 136] width 144 height 27
click at [83, 177] on label "Collecting data" at bounding box center [134, 190] width 144 height 27
click at [285, 236] on button "button" at bounding box center [268, 252] width 58 height 33
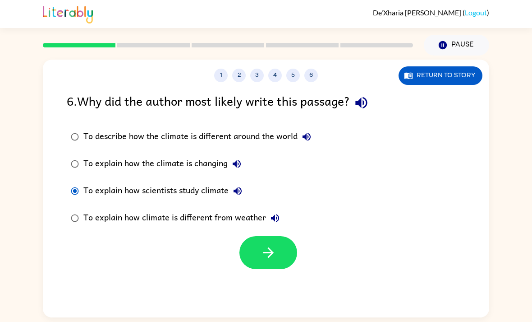
click at [268, 236] on button "button" at bounding box center [268, 252] width 58 height 33
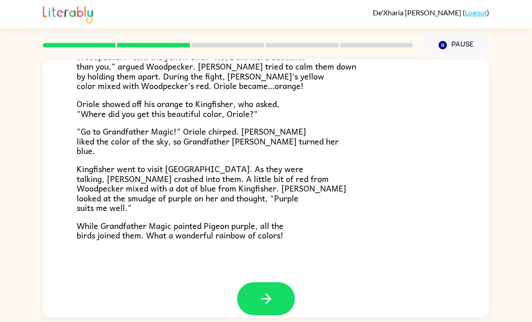
scroll to position [221, 0]
click at [288, 282] on button "button" at bounding box center [266, 298] width 58 height 33
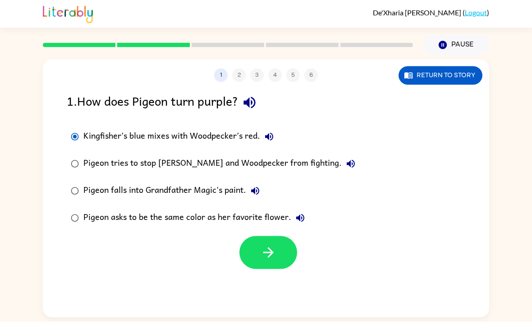
scroll to position [24, 0]
click at [446, 66] on button "Return to story" at bounding box center [441, 75] width 84 height 18
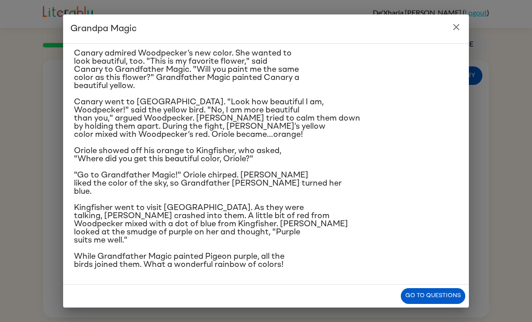
scroll to position [161, 0]
click at [424, 300] on button "Go to questions" at bounding box center [433, 296] width 64 height 16
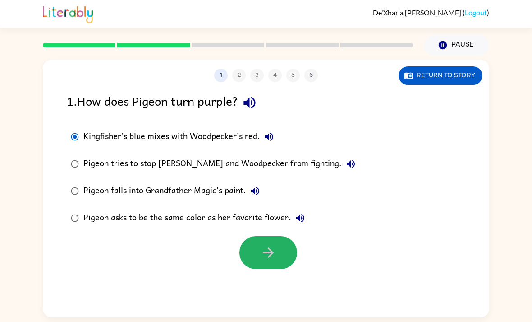
click at [283, 236] on button "button" at bounding box center [268, 252] width 58 height 33
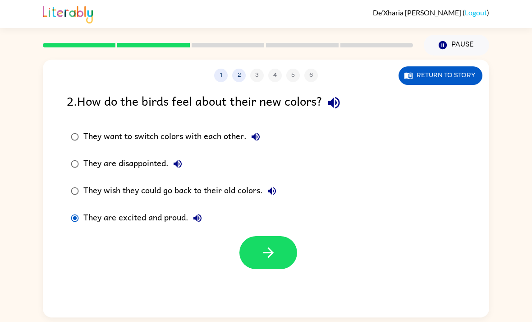
click at [272, 244] on icon "button" at bounding box center [269, 252] width 16 height 16
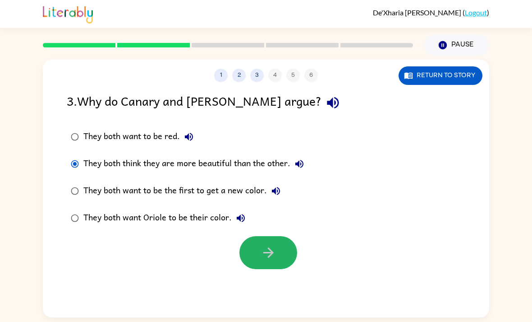
click at [274, 244] on icon "button" at bounding box center [269, 252] width 16 height 16
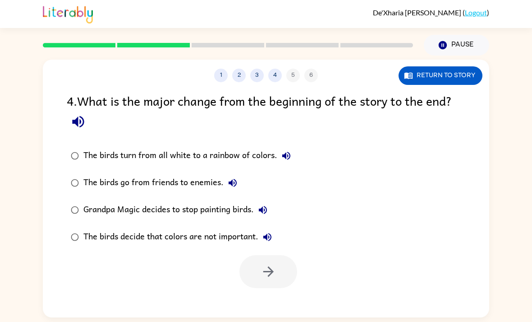
click at [85, 142] on label "The birds turn from all white to a rainbow of colors." at bounding box center [181, 155] width 238 height 27
click at [279, 257] on button "button" at bounding box center [268, 271] width 58 height 33
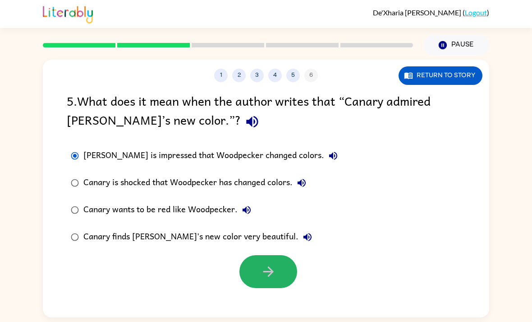
click at [277, 257] on button "button" at bounding box center [268, 271] width 58 height 33
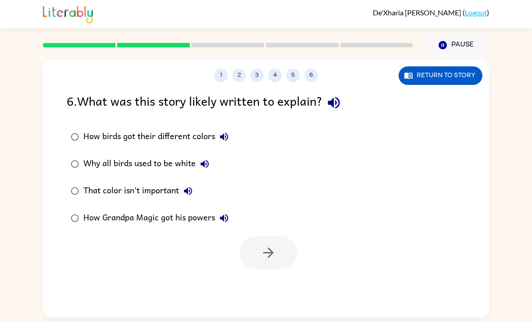
click at [280, 69] on button "4" at bounding box center [275, 76] width 14 height 14
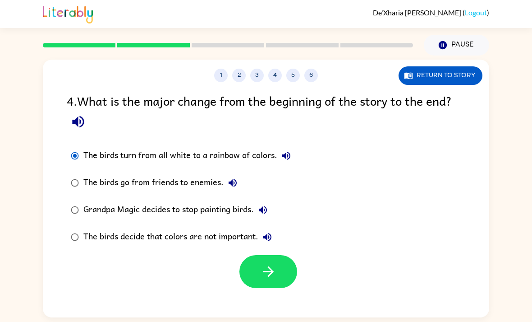
click at [300, 60] on div "1 2 3 4 5 6 Return to story" at bounding box center [266, 71] width 446 height 23
click at [298, 69] on button "5" at bounding box center [293, 76] width 14 height 14
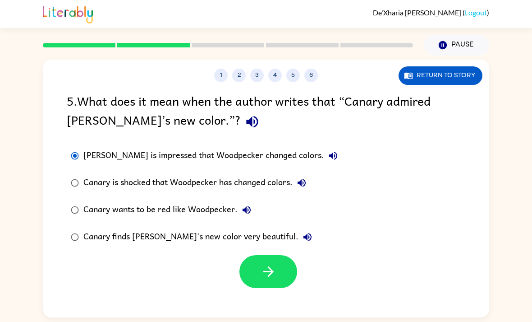
click at [270, 257] on button "button" at bounding box center [268, 271] width 58 height 33
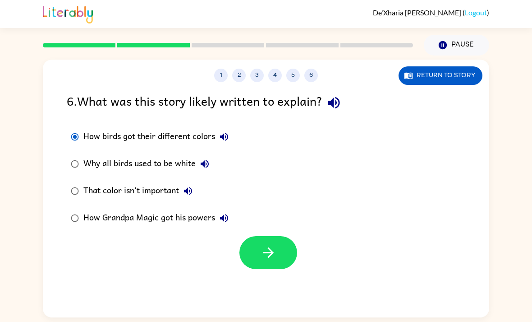
click at [277, 238] on button "button" at bounding box center [268, 252] width 58 height 33
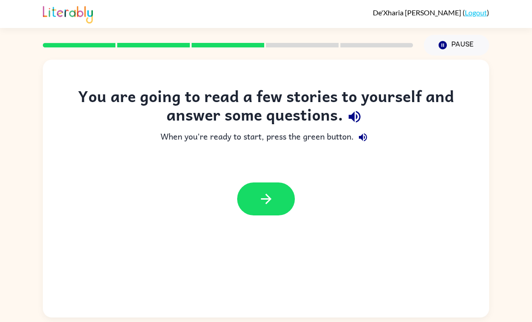
click at [264, 191] on icon "button" at bounding box center [266, 199] width 16 height 16
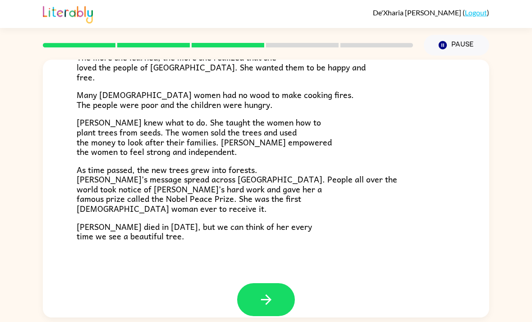
scroll to position [241, 0]
click at [265, 283] on button "button" at bounding box center [266, 299] width 58 height 33
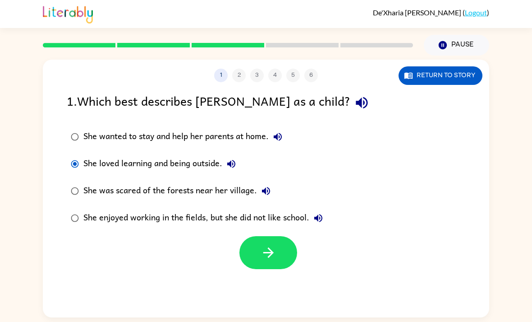
click at [249, 236] on button "button" at bounding box center [268, 252] width 58 height 33
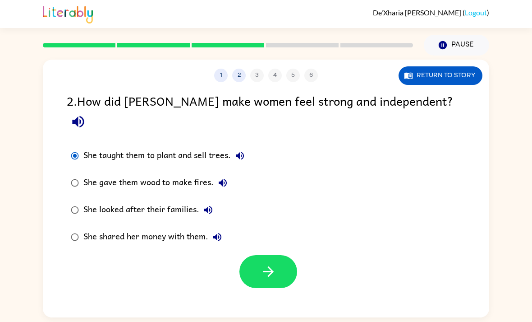
click at [248, 255] on button "button" at bounding box center [268, 271] width 58 height 33
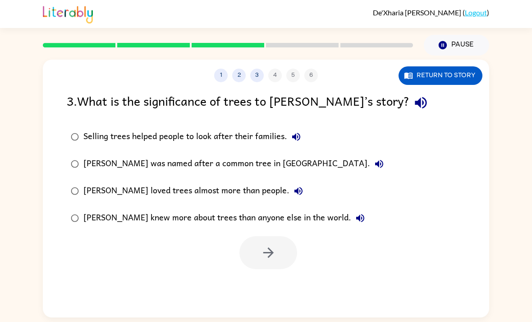
scroll to position [23, 0]
click at [274, 69] on div "1 2 3 4 5 6" at bounding box center [266, 76] width 446 height 14
click at [262, 244] on icon "button" at bounding box center [269, 252] width 16 height 16
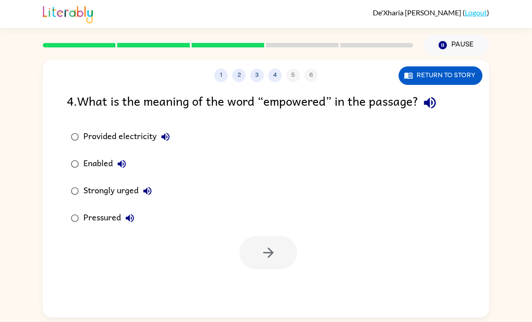
scroll to position [0, 0]
click at [263, 260] on icon "button" at bounding box center [269, 252] width 16 height 16
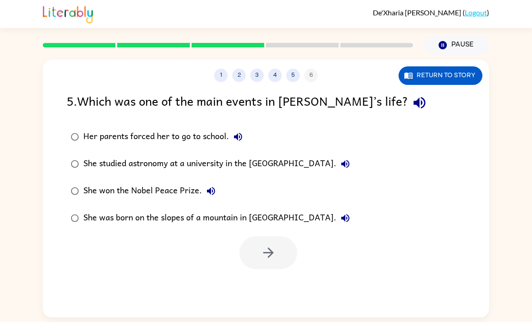
click at [83, 182] on label "She won the Nobel Peace Prize." at bounding box center [210, 190] width 297 height 27
click at [261, 262] on button "button" at bounding box center [268, 252] width 58 height 33
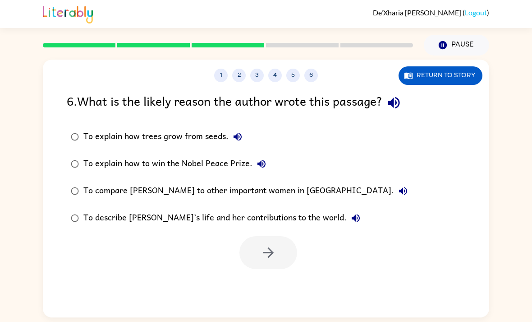
click at [83, 212] on label "To describe Wangari’s life and her contributions to the world." at bounding box center [239, 217] width 355 height 27
click at [266, 247] on icon "button" at bounding box center [269, 252] width 16 height 16
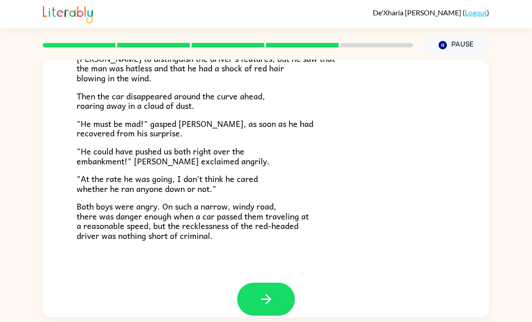
scroll to position [239, 0]
click at [267, 291] on icon "button" at bounding box center [266, 299] width 16 height 16
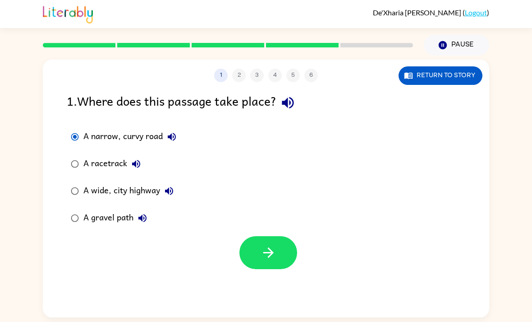
click at [450, 71] on button "Return to story" at bounding box center [441, 75] width 84 height 18
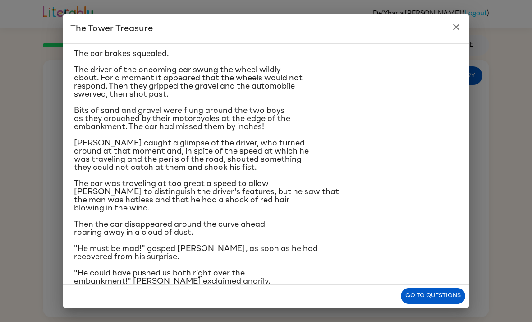
scroll to position [24, 0]
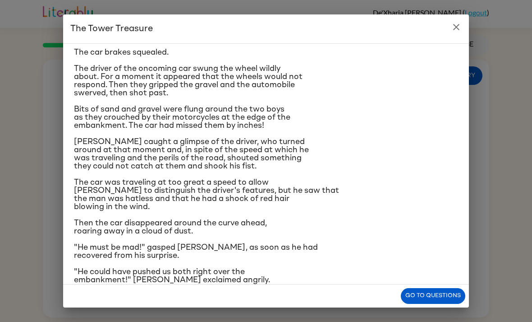
click at [48, 222] on div "The Tower Treasure The car brakes squealed. The driver of the oncoming car swun…" at bounding box center [266, 161] width 532 height 322
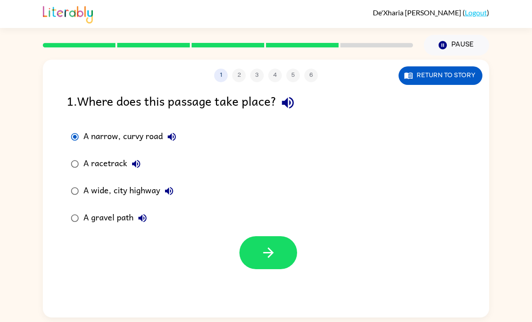
click at [284, 262] on button "button" at bounding box center [268, 252] width 58 height 33
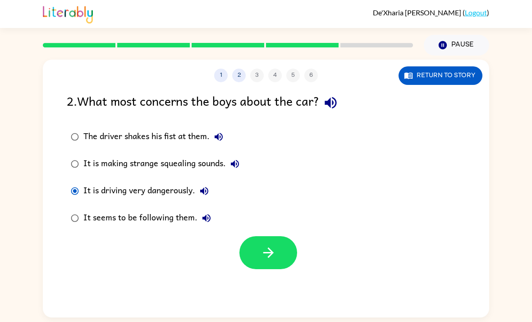
click at [276, 253] on button "button" at bounding box center [268, 252] width 58 height 33
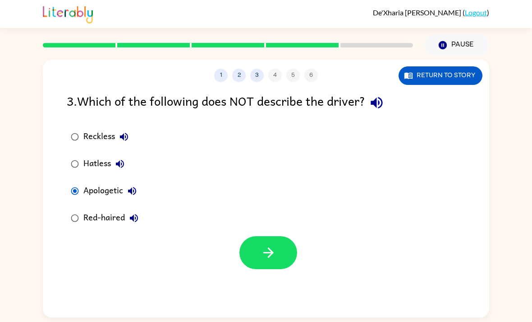
click at [288, 248] on button "button" at bounding box center [268, 252] width 58 height 33
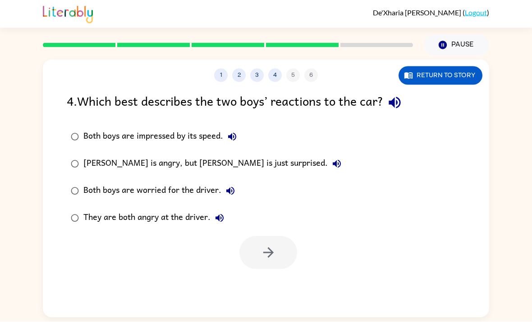
scroll to position [2, 0]
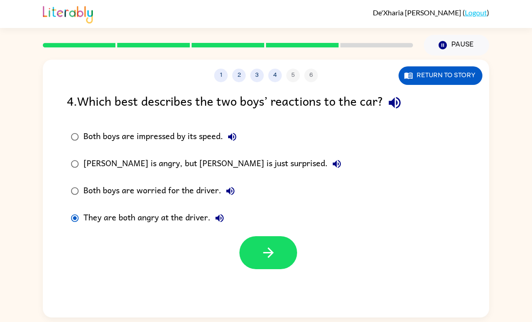
click at [275, 264] on button "button" at bounding box center [268, 252] width 58 height 33
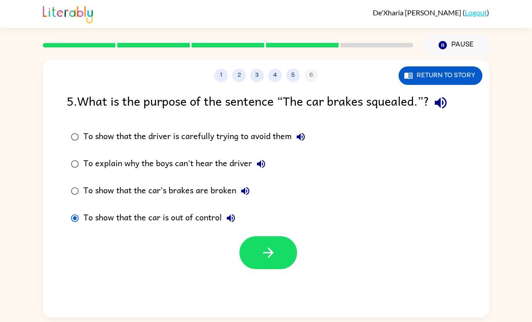
click at [88, 194] on div "To show that the car's brakes are broken" at bounding box center [168, 191] width 171 height 18
click at [188, 219] on div "To show that the car is out of control" at bounding box center [161, 218] width 156 height 18
click at [271, 237] on button "button" at bounding box center [268, 252] width 58 height 33
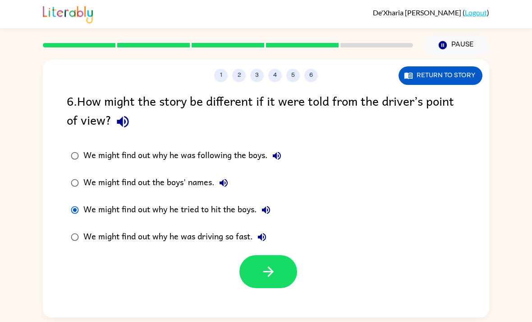
click at [114, 257] on div at bounding box center [266, 268] width 446 height 37
click at [267, 268] on icon "button" at bounding box center [269, 271] width 16 height 16
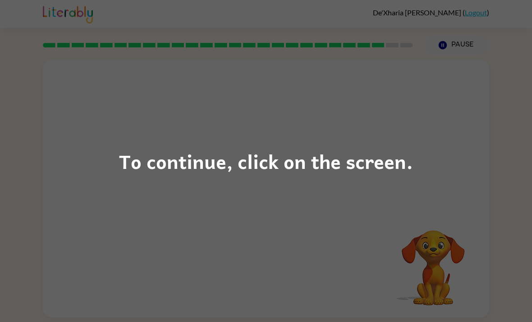
click at [153, 169] on div "To continue, click on the screen." at bounding box center [266, 161] width 294 height 31
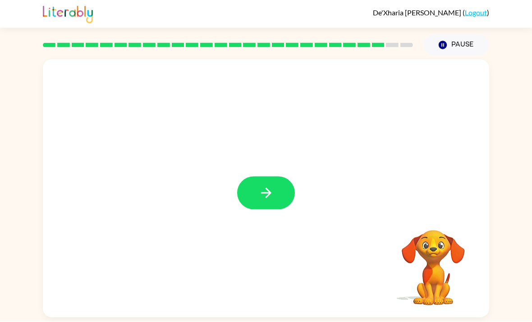
scroll to position [29, 0]
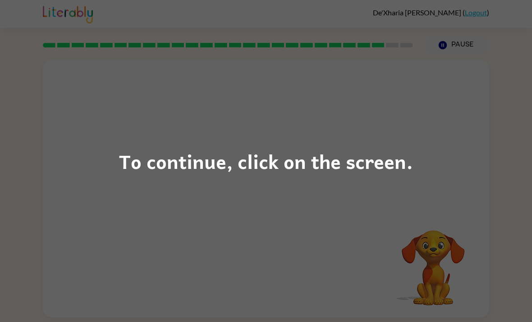
click at [81, 164] on div "To continue, click on the screen." at bounding box center [266, 161] width 532 height 322
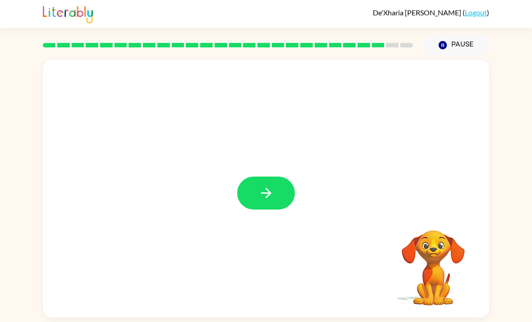
click at [250, 176] on button "button" at bounding box center [266, 192] width 58 height 33
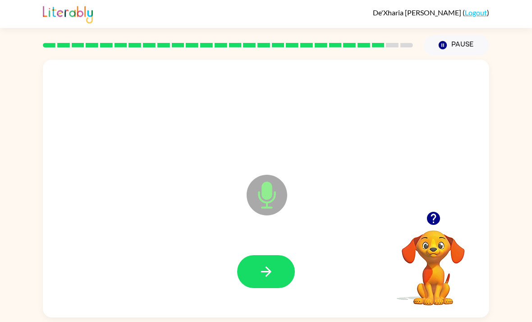
click at [259, 263] on icon "button" at bounding box center [266, 271] width 16 height 16
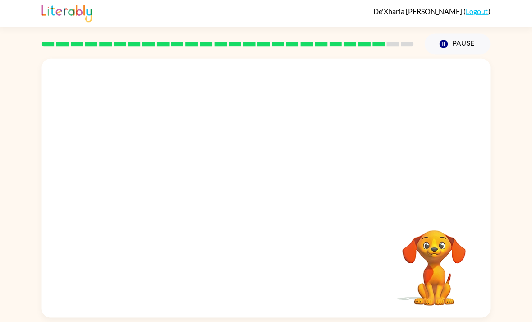
click at [216, 199] on div "Your browser must support playing .mp4 files to use Literably. Please try using…" at bounding box center [266, 188] width 446 height 257
click at [206, 198] on div "Your browser must support playing .mp4 files to use Literably. Please try using…" at bounding box center [266, 188] width 446 height 257
click at [175, 182] on div at bounding box center [266, 136] width 446 height 152
click at [430, 227] on video "Your browser must support playing .mp4 files to use Literably. Please try using…" at bounding box center [433, 261] width 90 height 90
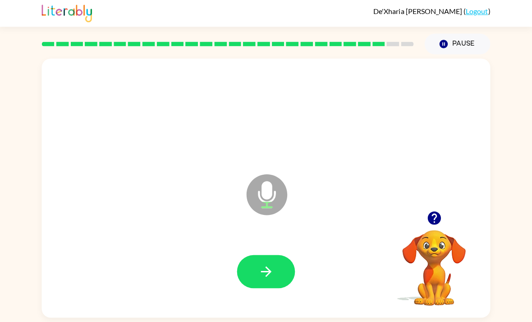
click at [430, 211] on icon "button" at bounding box center [433, 217] width 13 height 13
click at [251, 255] on button "button" at bounding box center [266, 271] width 58 height 33
click at [433, 211] on icon "button" at bounding box center [433, 217] width 13 height 13
click at [412, 315] on div "De'Xharia Ward ( Logout ) Pause Pause Microphone The Microphone is here when it…" at bounding box center [266, 161] width 532 height 322
click at [270, 263] on icon "button" at bounding box center [266, 271] width 16 height 16
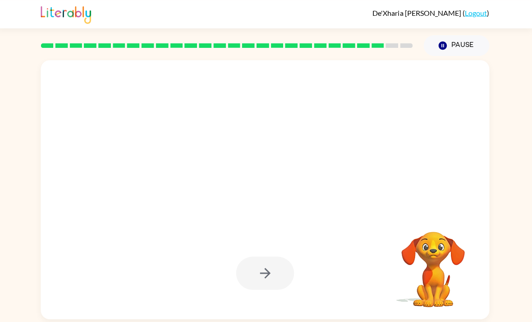
scroll to position [0, 0]
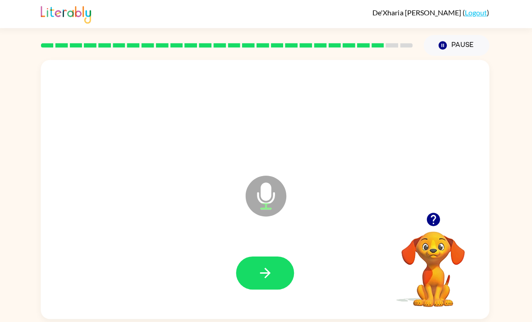
click at [432, 224] on icon "button" at bounding box center [433, 217] width 13 height 13
click at [261, 271] on icon "button" at bounding box center [266, 271] width 16 height 16
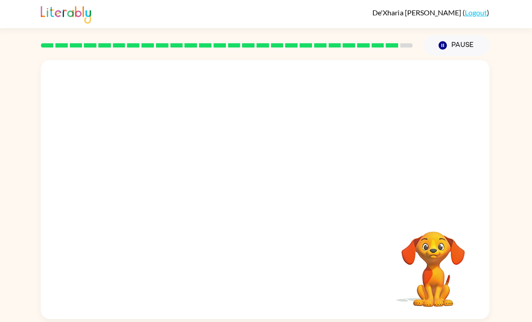
click at [432, 253] on video "Your browser must support playing .mp4 files to use Literably. Please try using…" at bounding box center [433, 261] width 90 height 90
click at [37, 310] on div "Your browser must support playing .mp4 files to use Literably. Please try using…" at bounding box center [266, 186] width 532 height 262
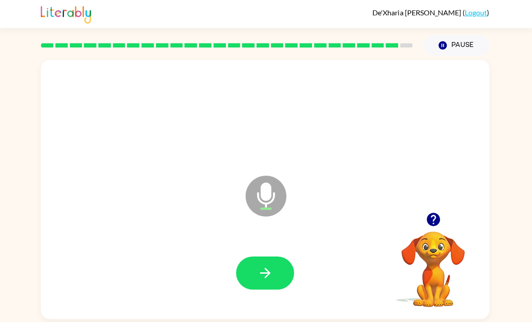
click at [438, 226] on icon "button" at bounding box center [434, 218] width 16 height 16
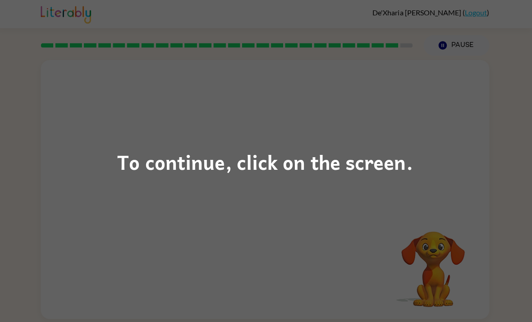
click at [331, 149] on div "To continue, click on the screen." at bounding box center [266, 161] width 532 height 322
click at [303, 250] on div "To continue, click on the screen." at bounding box center [266, 161] width 532 height 322
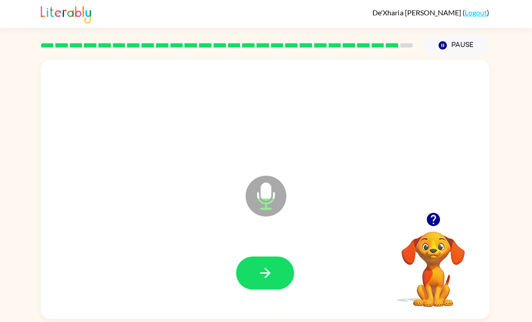
click at [439, 230] on button "button" at bounding box center [433, 218] width 23 height 23
click at [253, 275] on button "button" at bounding box center [266, 271] width 58 height 33
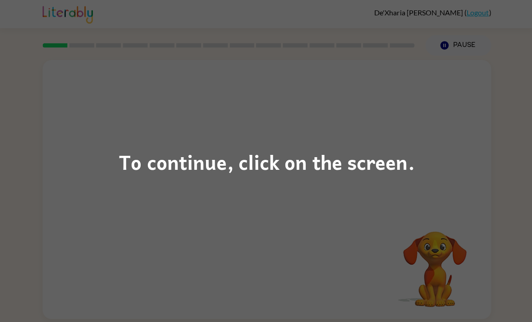
click at [344, 218] on div "To continue, click on the screen." at bounding box center [266, 161] width 532 height 322
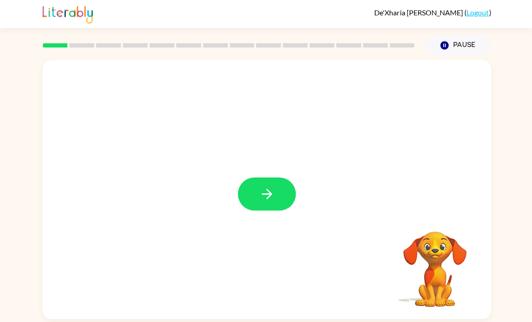
click at [271, 200] on icon "button" at bounding box center [266, 193] width 16 height 16
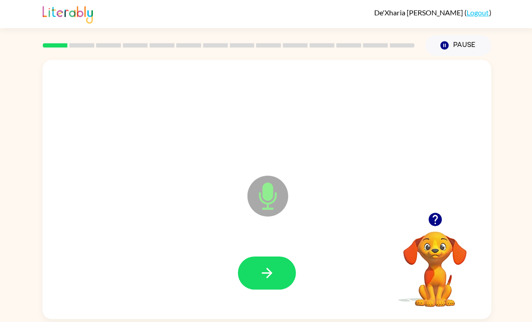
click at [273, 265] on button "button" at bounding box center [266, 271] width 58 height 33
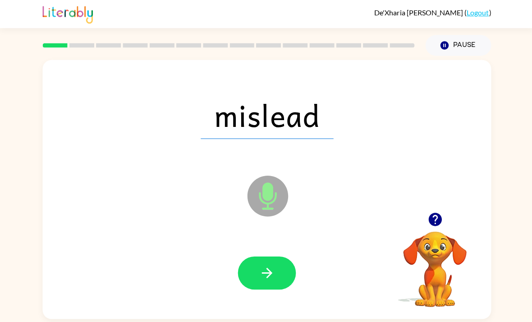
click at [249, 281] on button "button" at bounding box center [266, 271] width 58 height 33
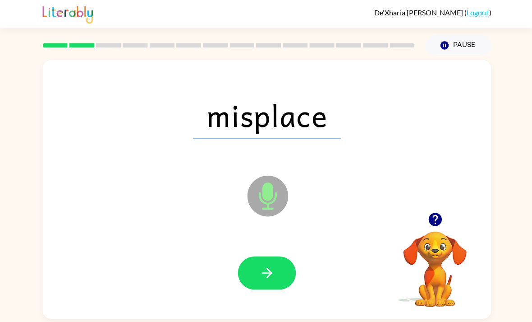
click at [272, 267] on icon "button" at bounding box center [266, 271] width 16 height 16
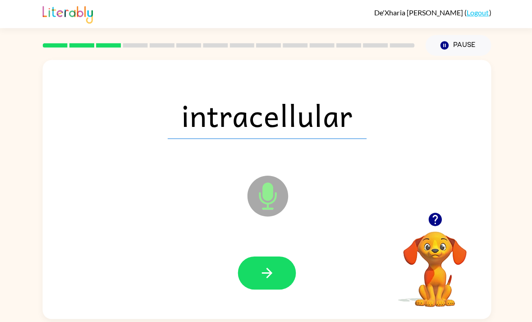
click at [274, 272] on button "button" at bounding box center [266, 271] width 58 height 33
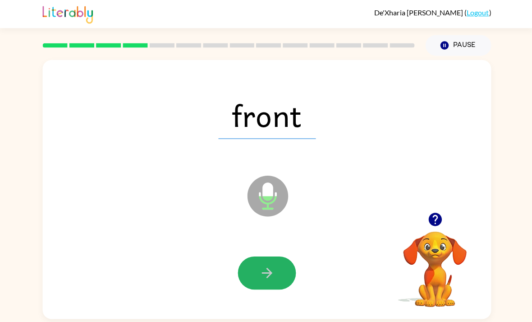
click at [272, 276] on icon "button" at bounding box center [266, 271] width 16 height 16
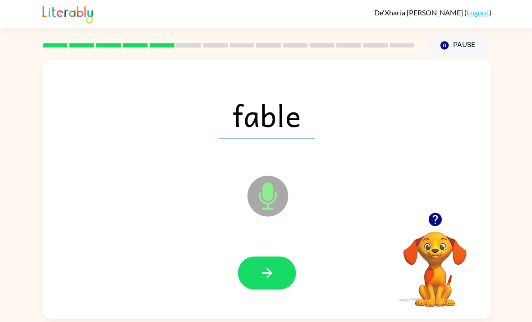
click at [257, 287] on button "button" at bounding box center [266, 271] width 58 height 33
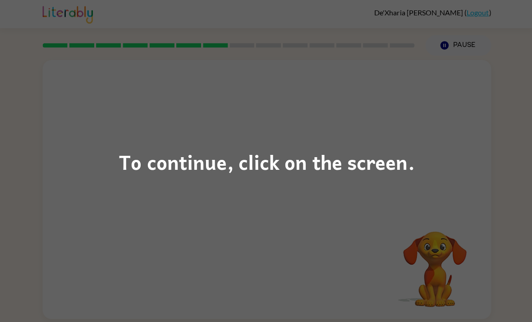
click at [294, 287] on div "To continue, click on the screen." at bounding box center [266, 161] width 532 height 322
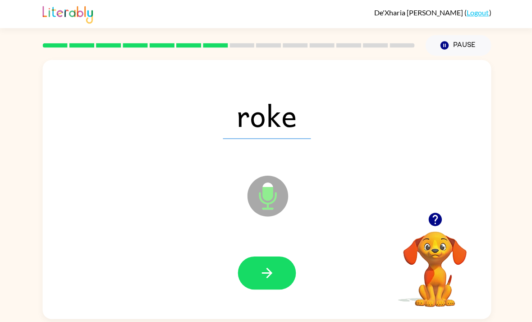
click at [270, 272] on icon "button" at bounding box center [266, 271] width 16 height 16
click at [267, 267] on icon "button" at bounding box center [266, 271] width 16 height 16
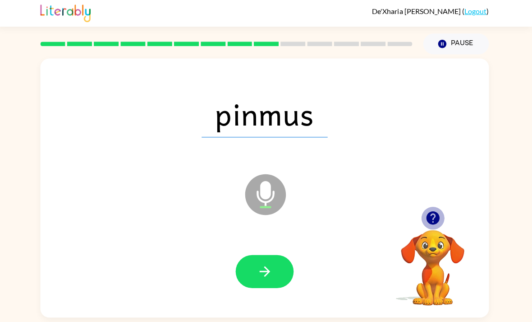
scroll to position [14, 0]
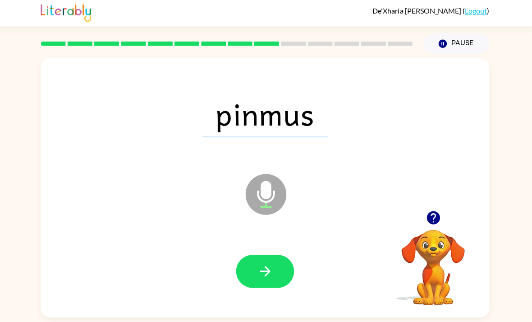
click at [436, 211] on icon "button" at bounding box center [433, 217] width 13 height 13
click at [269, 263] on icon "button" at bounding box center [266, 271] width 16 height 16
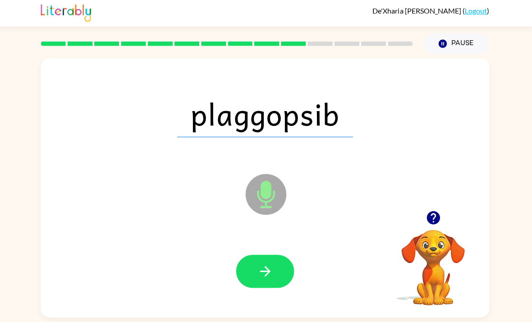
click at [266, 263] on icon "button" at bounding box center [266, 271] width 16 height 16
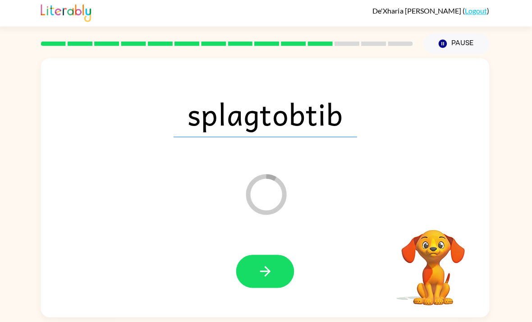
click at [269, 263] on icon "button" at bounding box center [266, 271] width 16 height 16
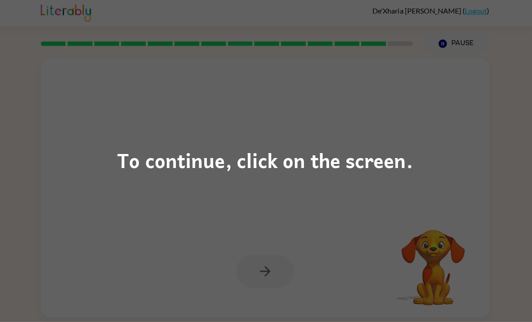
click at [372, 208] on div "To continue, click on the screen." at bounding box center [266, 161] width 532 height 322
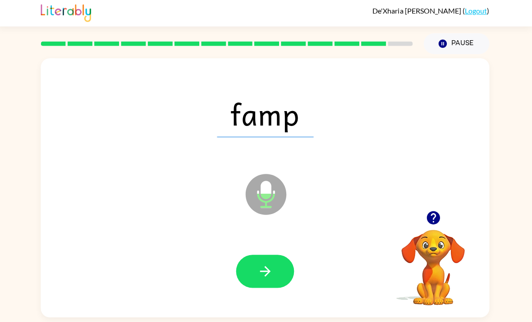
click at [269, 266] on icon "button" at bounding box center [266, 271] width 16 height 16
